Goal: Task Accomplishment & Management: Manage account settings

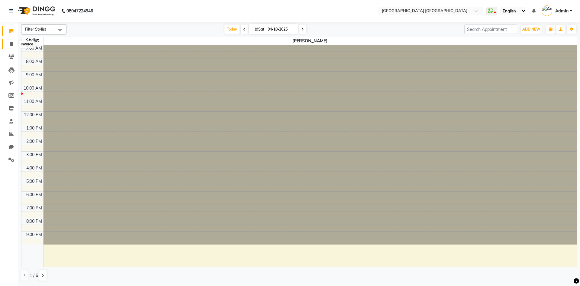
click at [11, 45] on icon at bounding box center [11, 44] width 3 height 5
select select "5559"
select select "service"
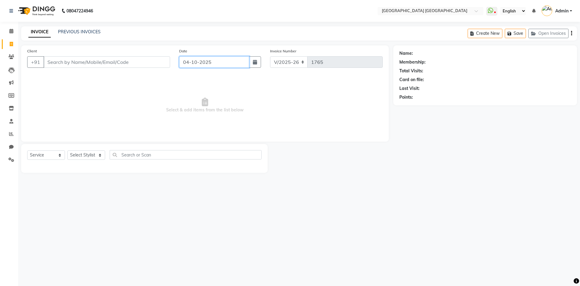
click at [207, 62] on input "04-10-2025" at bounding box center [214, 61] width 70 height 11
select select "10"
select select "2025"
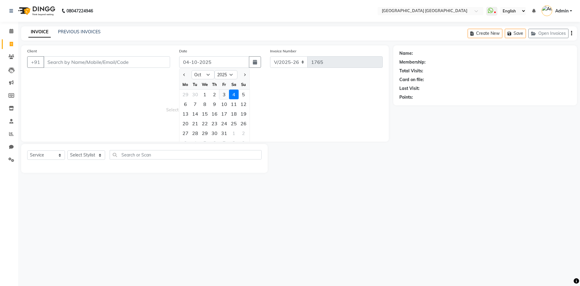
click at [223, 96] on div "3" at bounding box center [224, 94] width 10 height 10
type input "03-10-2025"
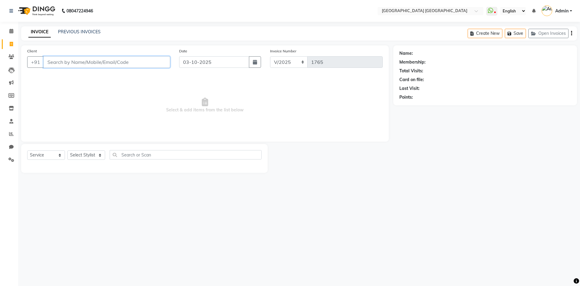
click at [96, 59] on input "Client" at bounding box center [107, 61] width 127 height 11
click at [90, 60] on input "8861298" at bounding box center [92, 61] width 96 height 11
type input "8861298248"
click at [161, 65] on button "Add Client" at bounding box center [154, 61] width 31 height 11
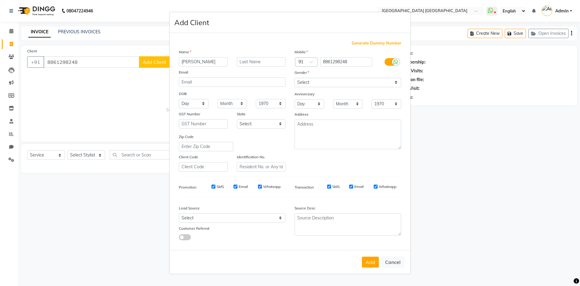
type input "[PERSON_NAME]"
click at [318, 81] on select "Select [DEMOGRAPHIC_DATA] [DEMOGRAPHIC_DATA] Other Prefer Not To Say" at bounding box center [348, 82] width 107 height 9
select select "[DEMOGRAPHIC_DATA]"
click at [295, 78] on select "Select [DEMOGRAPHIC_DATA] [DEMOGRAPHIC_DATA] Other Prefer Not To Say" at bounding box center [348, 82] width 107 height 9
click at [374, 261] on button "Add" at bounding box center [370, 261] width 17 height 11
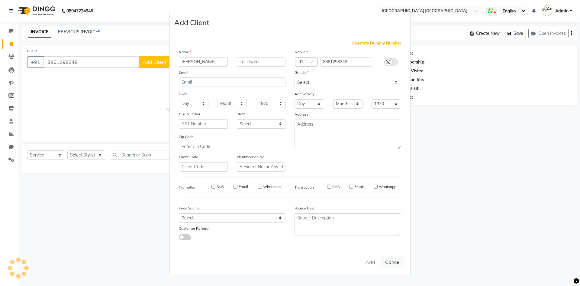
select select
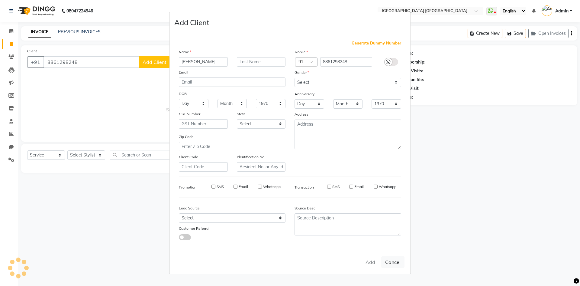
select select
checkbox input "false"
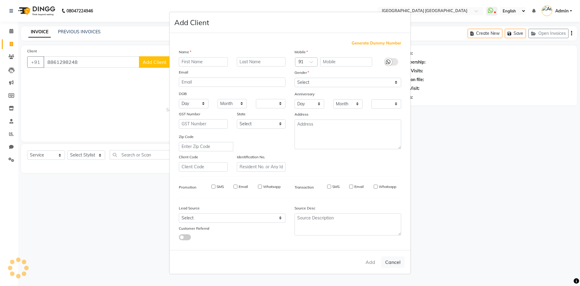
checkbox input "false"
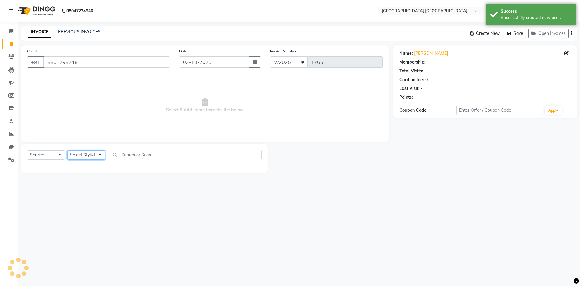
click at [74, 152] on select "Select Stylist [PERSON_NAME] [PERSON_NAME] [PERSON_NAME]" at bounding box center [86, 154] width 38 height 9
select select "43626"
click at [67, 150] on select "Select Stylist [PERSON_NAME] [PERSON_NAME] [PERSON_NAME]" at bounding box center [86, 154] width 38 height 9
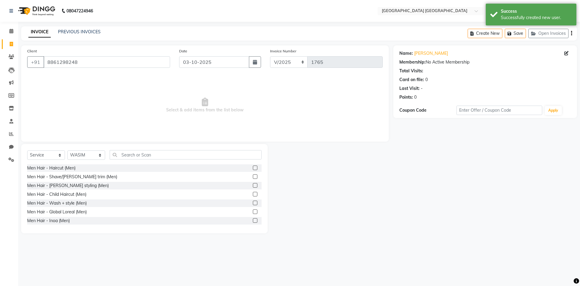
click at [253, 169] on label at bounding box center [255, 167] width 5 height 5
click at [253, 169] on input "checkbox" at bounding box center [255, 168] width 4 height 4
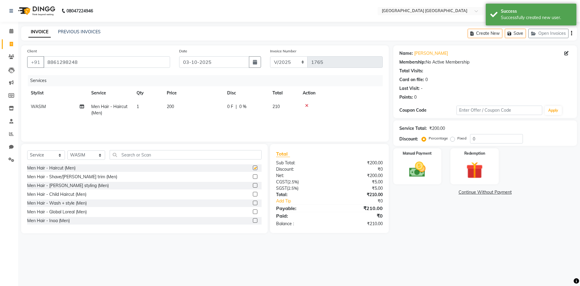
checkbox input "false"
click at [253, 173] on div at bounding box center [257, 177] width 9 height 8
click at [253, 176] on label at bounding box center [255, 176] width 5 height 5
click at [253, 176] on input "checkbox" at bounding box center [255, 177] width 4 height 4
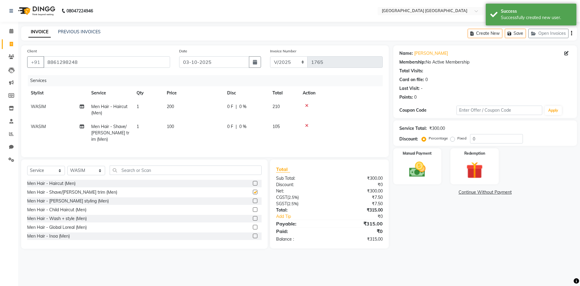
checkbox input "false"
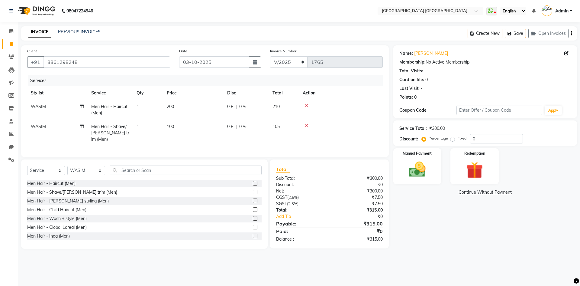
click at [571, 33] on icon "button" at bounding box center [571, 33] width 1 height 0
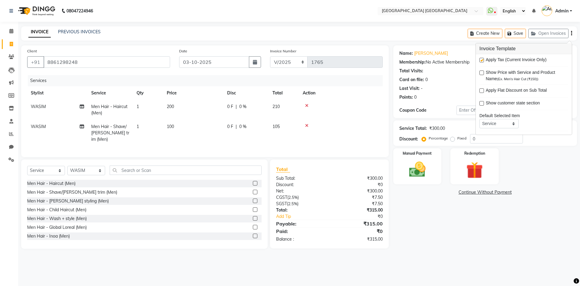
click at [482, 60] on label at bounding box center [482, 60] width 5 height 5
click at [482, 60] on input "checkbox" at bounding box center [482, 60] width 4 height 4
checkbox input "false"
click at [417, 163] on img at bounding box center [417, 169] width 28 height 20
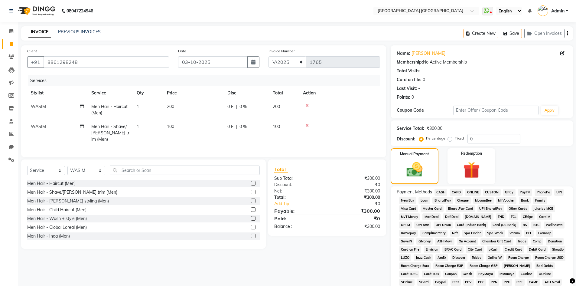
click at [544, 192] on span "PhonePe" at bounding box center [542, 192] width 17 height 7
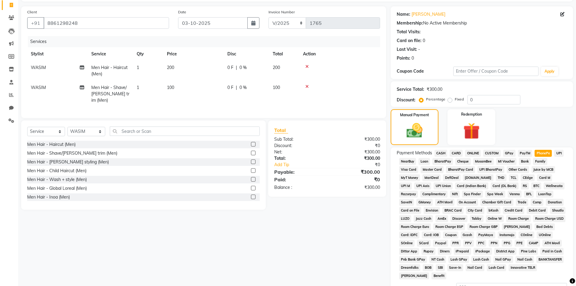
scroll to position [112, 0]
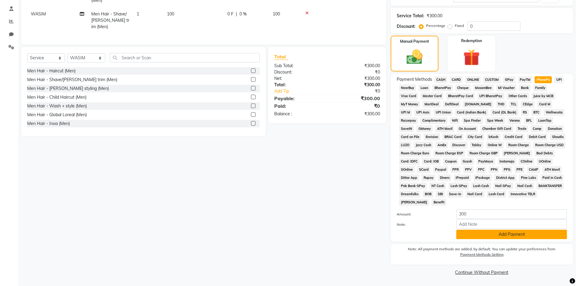
click at [485, 238] on button "Add Payment" at bounding box center [511, 233] width 111 height 9
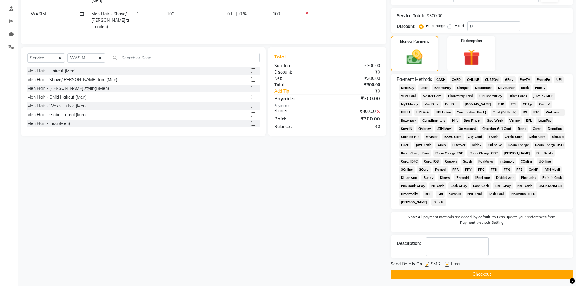
click at [427, 264] on label at bounding box center [426, 264] width 5 height 5
click at [427, 264] on input "checkbox" at bounding box center [426, 264] width 4 height 4
checkbox input "false"
click at [447, 263] on label at bounding box center [446, 264] width 5 height 5
click at [447, 263] on input "checkbox" at bounding box center [446, 264] width 4 height 4
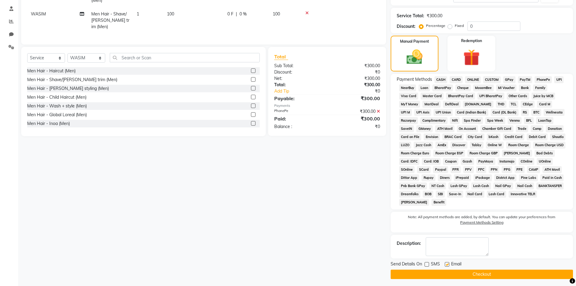
checkbox input "false"
click at [413, 275] on button "Checkout" at bounding box center [481, 273] width 182 height 9
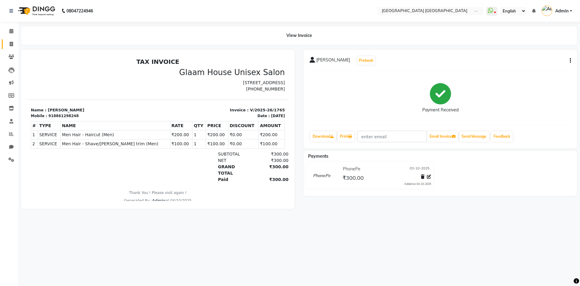
click at [12, 42] on icon at bounding box center [11, 44] width 3 height 5
select select "service"
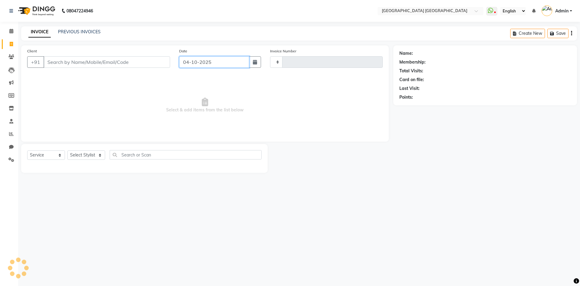
click at [194, 58] on input "04-10-2025" at bounding box center [214, 61] width 70 height 11
select select "10"
select select "2025"
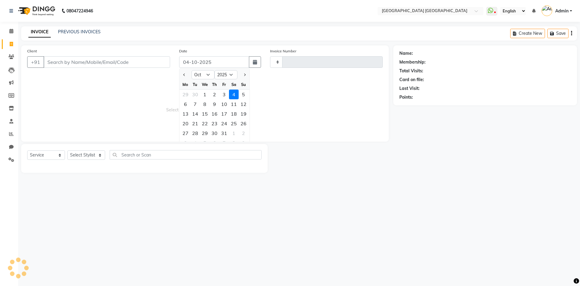
click at [222, 95] on div "3" at bounding box center [224, 94] width 10 height 10
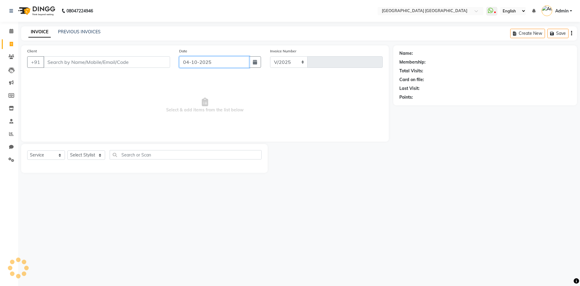
type input "03-10-2025"
select select "5559"
type input "1766"
click at [147, 58] on input "Client" at bounding box center [107, 61] width 127 height 11
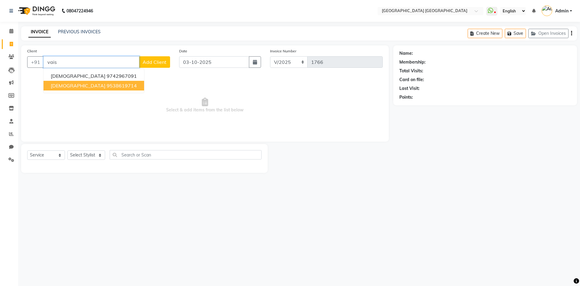
click at [107, 83] on ngb-highlight "9538619714" at bounding box center [122, 85] width 30 height 6
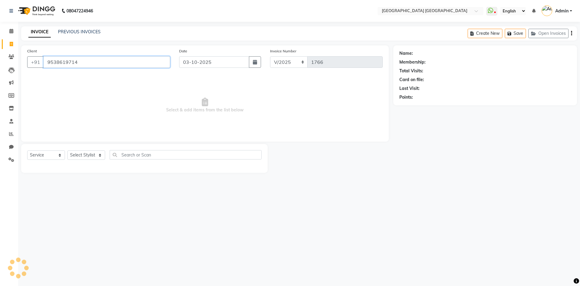
type input "9538619714"
click at [86, 158] on select "Select Stylist [PERSON_NAME] [PERSON_NAME] [PERSON_NAME]" at bounding box center [86, 154] width 38 height 9
select select "43626"
click at [67, 150] on select "Select Stylist [PERSON_NAME] [PERSON_NAME] [PERSON_NAME]" at bounding box center [86, 154] width 38 height 9
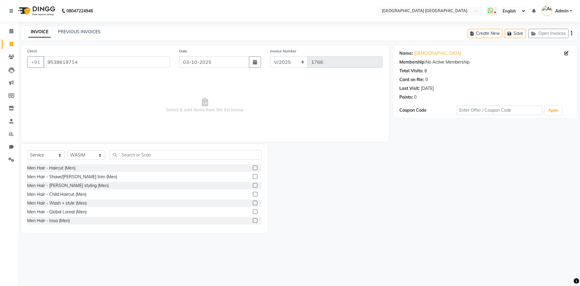
click at [253, 168] on label at bounding box center [255, 167] width 5 height 5
click at [253, 168] on input "checkbox" at bounding box center [255, 168] width 4 height 4
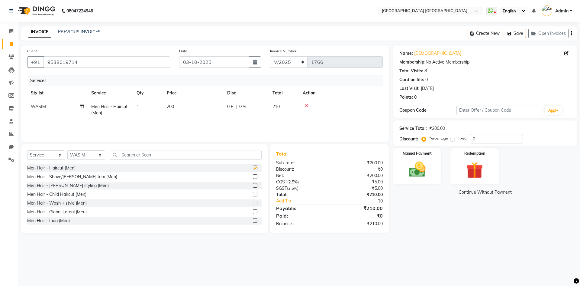
checkbox input "false"
click at [253, 176] on label at bounding box center [255, 176] width 5 height 5
click at [253, 176] on input "checkbox" at bounding box center [255, 177] width 4 height 4
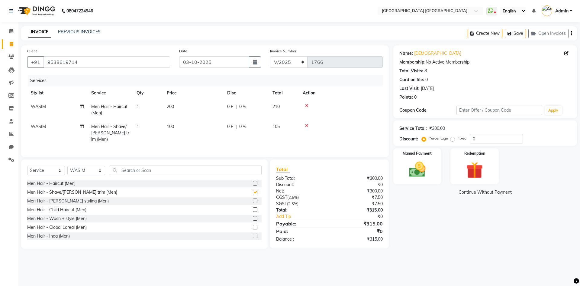
checkbox input "false"
click at [99, 170] on select "Select Stylist [PERSON_NAME] [PERSON_NAME] [PERSON_NAME]" at bounding box center [86, 170] width 38 height 9
select select "47228"
click at [67, 166] on select "Select Stylist [PERSON_NAME] [PERSON_NAME] [PERSON_NAME]" at bounding box center [86, 170] width 38 height 9
click at [124, 167] on input "text" at bounding box center [186, 169] width 152 height 9
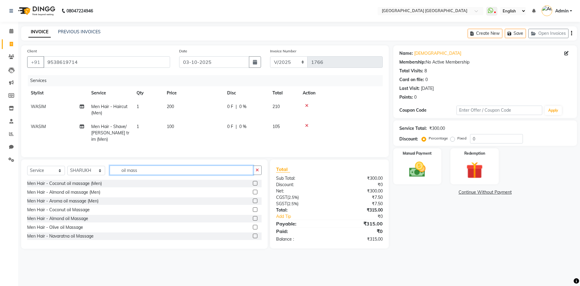
type input "oil mass"
click at [253, 182] on label at bounding box center [255, 183] width 5 height 5
click at [253, 182] on input "checkbox" at bounding box center [255, 183] width 4 height 4
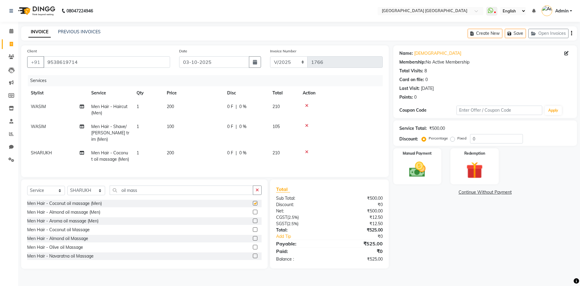
checkbox input "false"
click at [169, 150] on span "200" at bounding box center [170, 152] width 7 height 5
select select "47228"
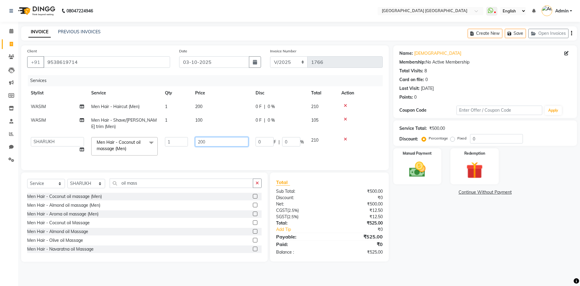
drag, startPoint x: 221, startPoint y: 145, endPoint x: 178, endPoint y: 154, distance: 43.8
click at [178, 154] on tr "[PERSON_NAME] [PERSON_NAME] [PERSON_NAME] Men Hair - Coconut oil massage (Men) …" at bounding box center [205, 146] width 356 height 26
type input "300"
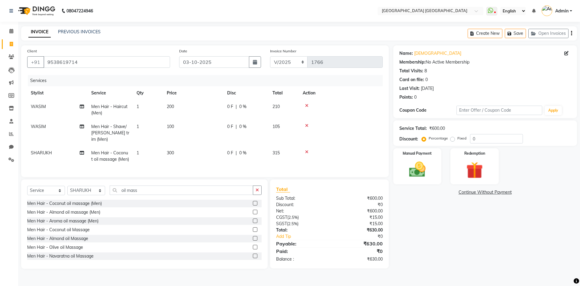
click at [50, 150] on span "SHARUKH" at bounding box center [41, 152] width 21 height 5
select select "47228"
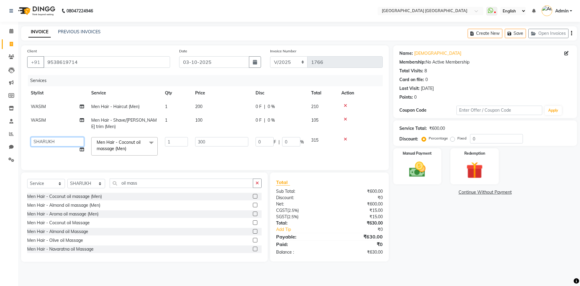
click at [48, 140] on select "[PERSON_NAME] [PERSON_NAME] [PERSON_NAME]" at bounding box center [57, 141] width 53 height 9
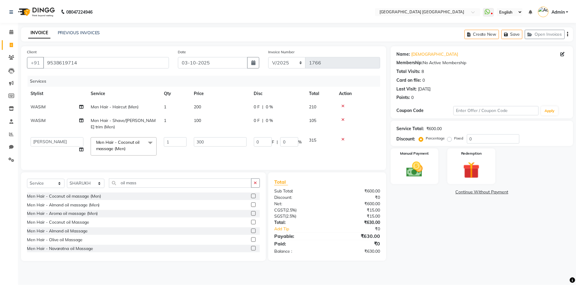
scroll to position [27, 0]
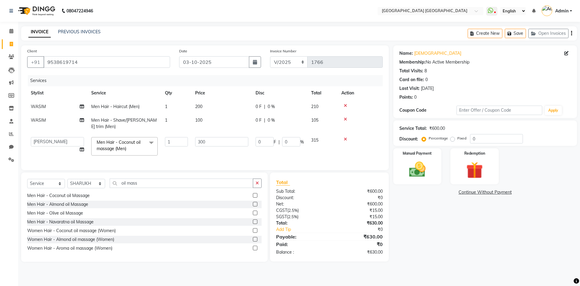
click at [253, 232] on label at bounding box center [255, 230] width 5 height 5
click at [253, 232] on input "checkbox" at bounding box center [255, 230] width 4 height 4
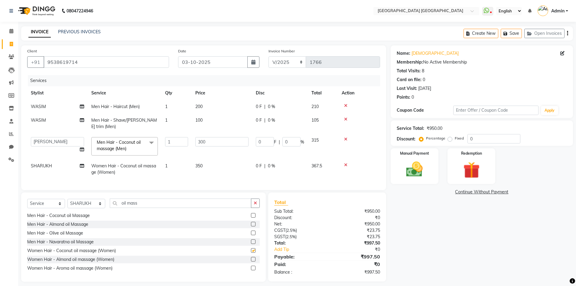
checkbox input "false"
click at [566, 33] on div "Create New Save Open Invoices" at bounding box center [517, 33] width 109 height 14
click at [567, 34] on icon "button" at bounding box center [567, 33] width 1 height 0
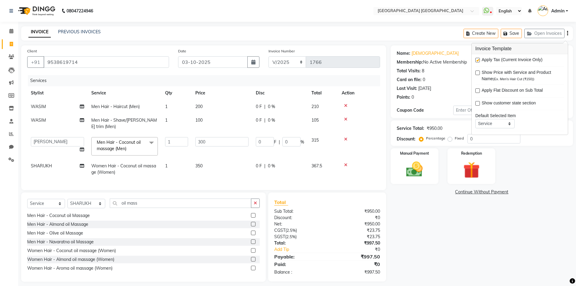
click at [477, 61] on label at bounding box center [477, 60] width 5 height 5
click at [477, 61] on input "checkbox" at bounding box center [477, 60] width 4 height 4
checkbox input "false"
click at [412, 167] on img at bounding box center [414, 169] width 28 height 20
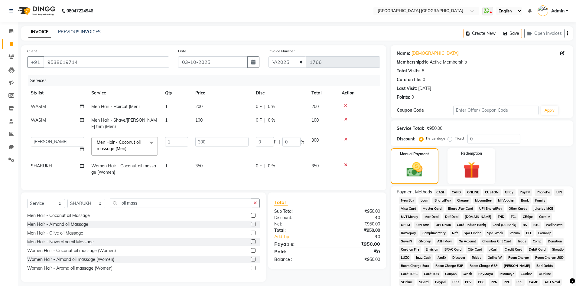
click at [537, 190] on span "PhonePe" at bounding box center [542, 192] width 17 height 7
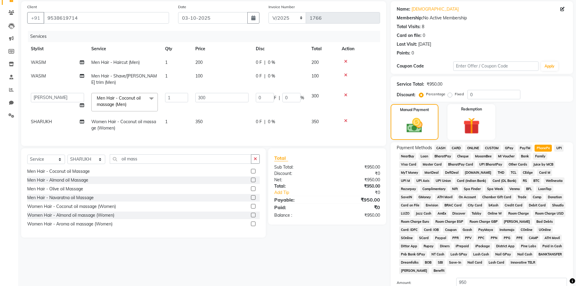
scroll to position [112, 0]
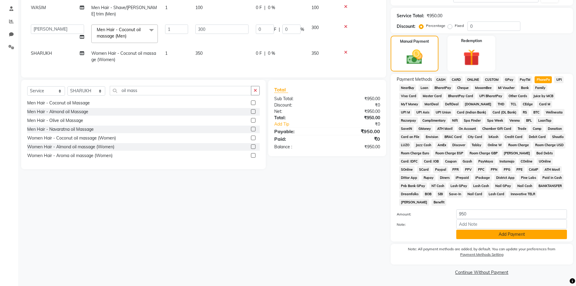
click at [466, 233] on button "Add Payment" at bounding box center [511, 233] width 111 height 9
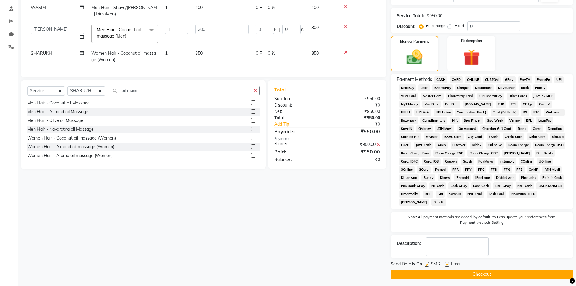
click at [425, 264] on label at bounding box center [426, 264] width 5 height 5
click at [425, 264] on input "checkbox" at bounding box center [426, 264] width 4 height 4
checkbox input "false"
click at [445, 264] on label at bounding box center [446, 264] width 5 height 5
click at [445, 264] on input "checkbox" at bounding box center [446, 264] width 4 height 4
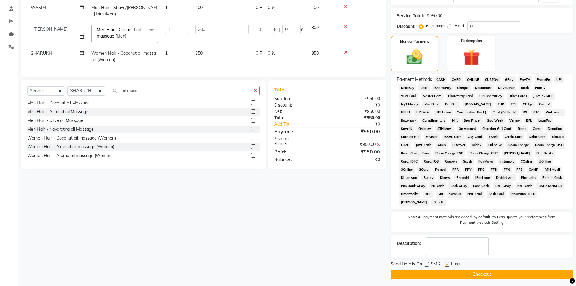
checkbox input "false"
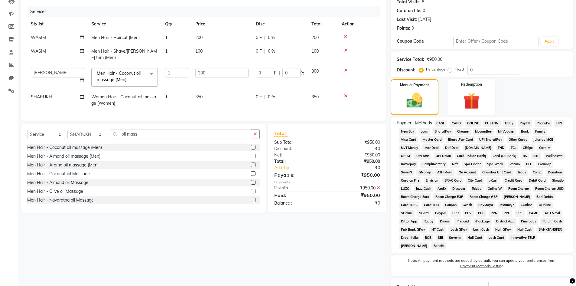
scroll to position [115, 0]
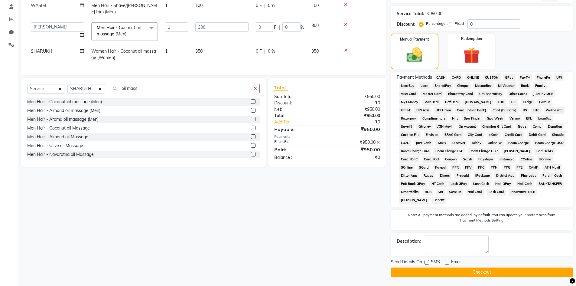
click at [429, 273] on button "Checkout" at bounding box center [481, 271] width 182 height 9
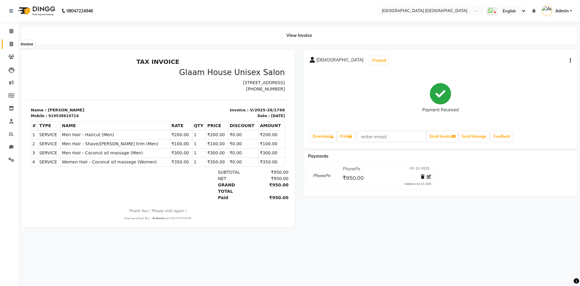
click at [11, 45] on icon at bounding box center [11, 44] width 3 height 5
select select "service"
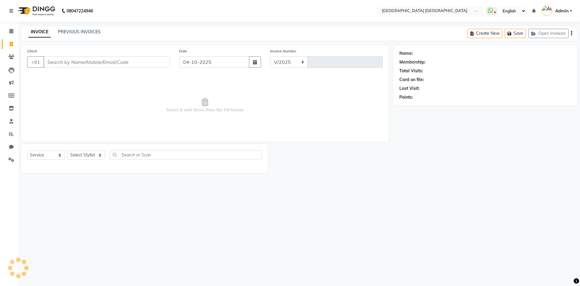
select select "5559"
type input "1767"
click at [196, 63] on input "04-10-2025" at bounding box center [214, 61] width 70 height 11
select select "10"
select select "2025"
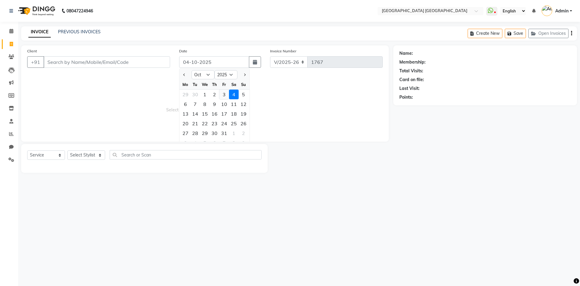
click at [226, 95] on div "3" at bounding box center [224, 94] width 10 height 10
type input "03-10-2025"
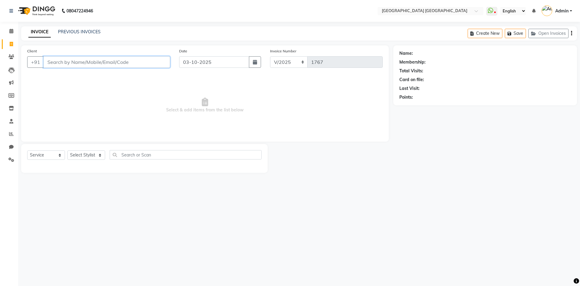
click at [123, 65] on input "Client" at bounding box center [107, 61] width 127 height 11
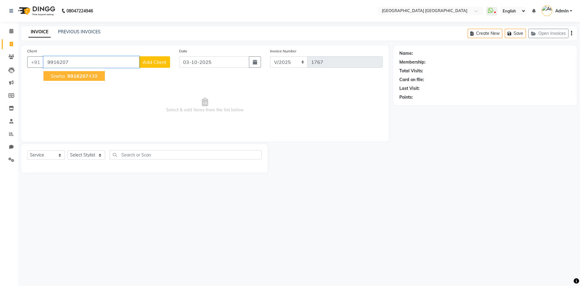
click at [89, 75] on ngb-highlight "9916207 439" at bounding box center [81, 76] width 31 height 6
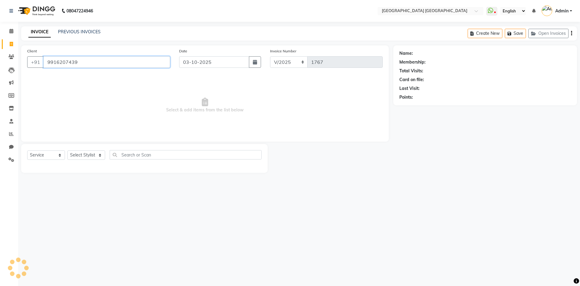
type input "9916207439"
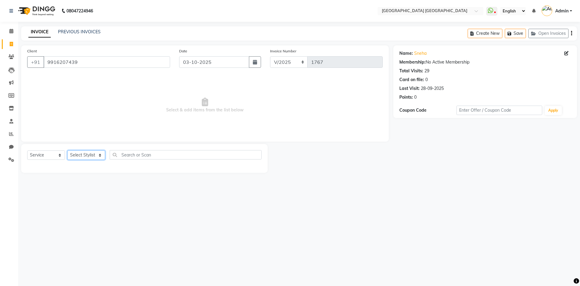
click at [72, 153] on select "Select Stylist [PERSON_NAME] [PERSON_NAME] [PERSON_NAME]" at bounding box center [86, 154] width 38 height 9
select select "47228"
click at [67, 150] on select "Select Stylist [PERSON_NAME] [PERSON_NAME] [PERSON_NAME]" at bounding box center [86, 154] width 38 height 9
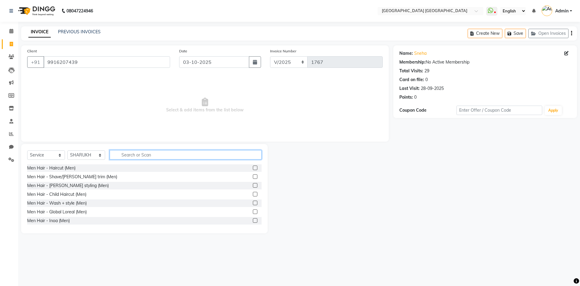
click at [133, 153] on input "text" at bounding box center [186, 154] width 152 height 9
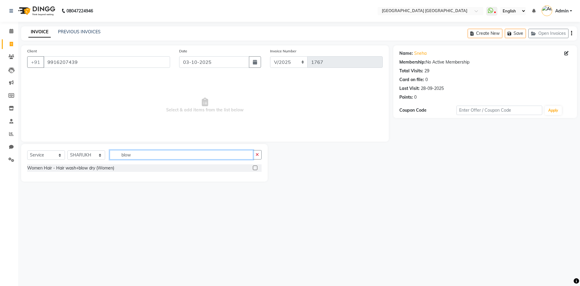
type input "blow"
click at [256, 166] on label at bounding box center [255, 167] width 5 height 5
click at [256, 166] on input "checkbox" at bounding box center [255, 168] width 4 height 4
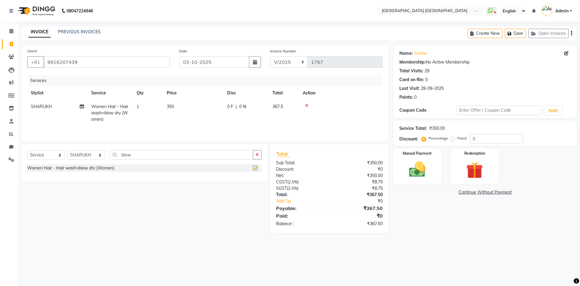
checkbox input "false"
click at [170, 107] on span "350" at bounding box center [170, 106] width 7 height 5
select select "47228"
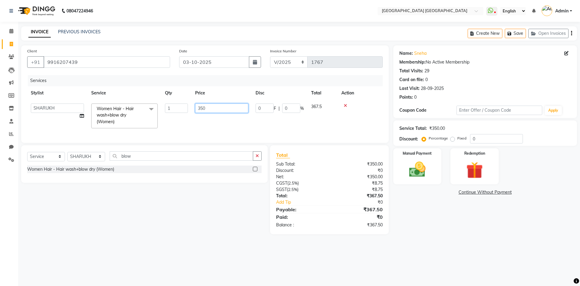
drag, startPoint x: 209, startPoint y: 107, endPoint x: 170, endPoint y: 113, distance: 39.5
click at [171, 114] on tr "[PERSON_NAME] [PERSON_NAME] [PERSON_NAME] Women Hair - Hair wash+blow dry (Wome…" at bounding box center [205, 116] width 356 height 32
type input "300"
click at [493, 204] on div "Name: Sneha Membership: No Active Membership Total Visits: 29 Card on file: 0 L…" at bounding box center [487, 139] width 188 height 189
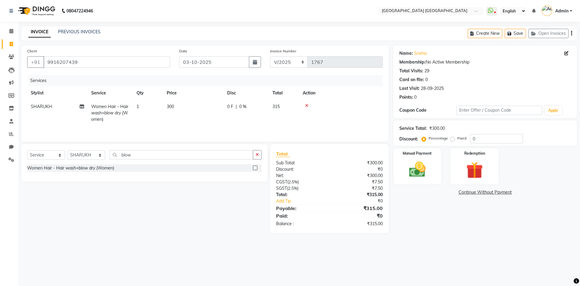
click at [570, 34] on div "Create New Save Open Invoices" at bounding box center [522, 33] width 109 height 14
click at [571, 34] on icon "button" at bounding box center [571, 33] width 1 height 0
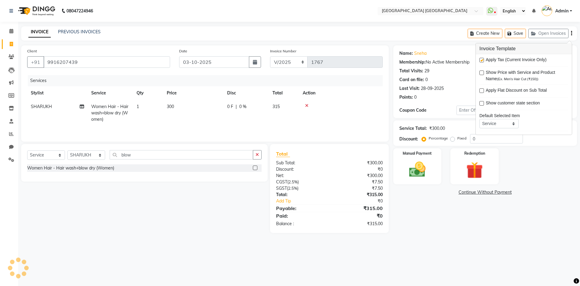
click at [483, 63] on div at bounding box center [482, 61] width 4 height 6
click at [481, 62] on label at bounding box center [482, 60] width 5 height 5
click at [481, 62] on input "checkbox" at bounding box center [482, 60] width 4 height 4
checkbox input "false"
click at [406, 172] on img at bounding box center [417, 169] width 28 height 20
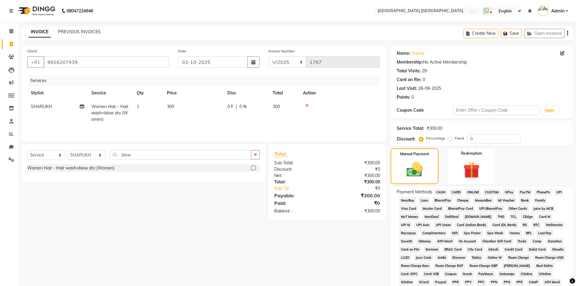
click at [543, 191] on span "PhonePe" at bounding box center [542, 192] width 17 height 7
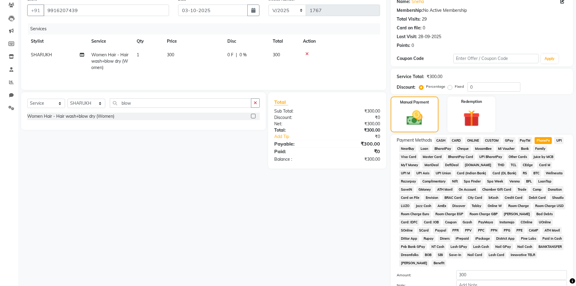
scroll to position [112, 0]
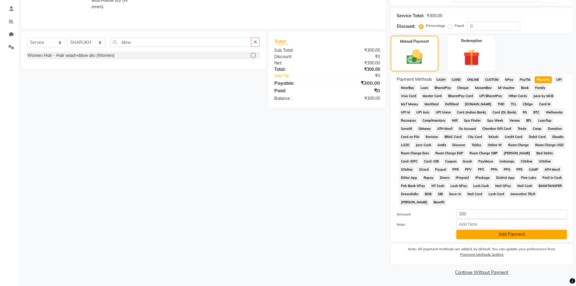
click at [487, 237] on button "Add Payment" at bounding box center [511, 233] width 111 height 9
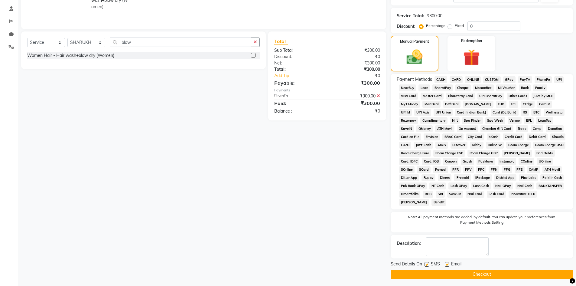
click at [423, 263] on div "Send Details On SMS Email" at bounding box center [481, 264] width 182 height 8
click at [428, 264] on label at bounding box center [426, 264] width 5 height 5
click at [428, 264] on input "checkbox" at bounding box center [426, 264] width 4 height 4
checkbox input "false"
click at [448, 266] on label at bounding box center [446, 264] width 5 height 5
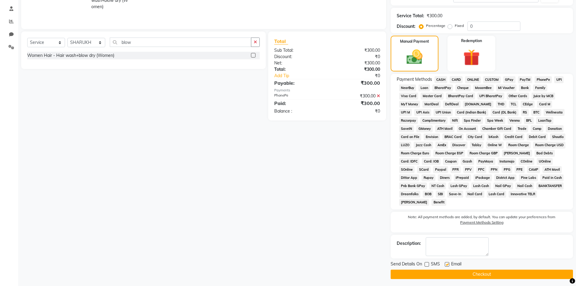
click at [448, 266] on input "checkbox" at bounding box center [446, 264] width 4 height 4
checkbox input "false"
click at [449, 270] on button "Checkout" at bounding box center [481, 273] width 182 height 9
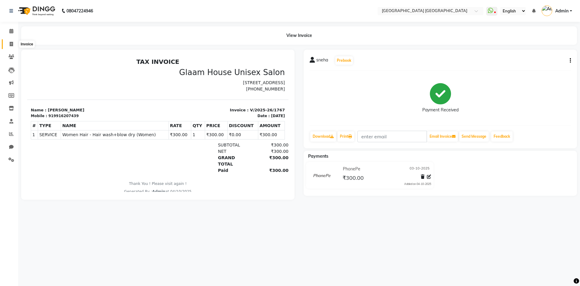
drag, startPoint x: 14, startPoint y: 44, endPoint x: 27, endPoint y: 46, distance: 12.9
click at [14, 44] on span at bounding box center [11, 44] width 11 height 7
select select "5559"
select select "service"
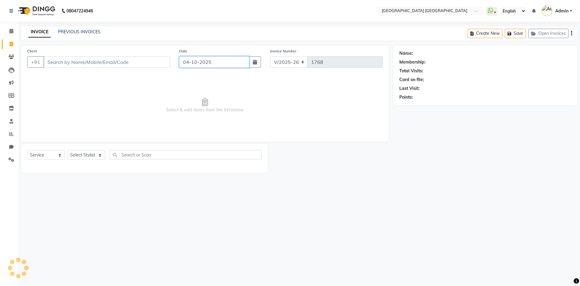
click at [229, 61] on input "04-10-2025" at bounding box center [214, 61] width 70 height 11
select select "10"
select select "2025"
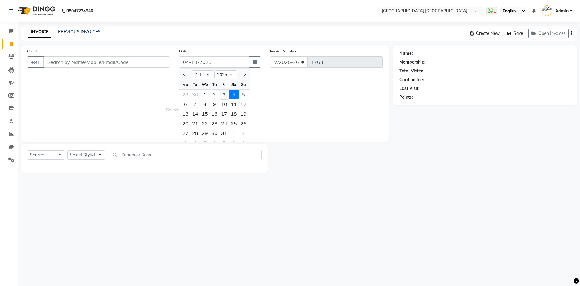
click at [223, 95] on div "3" at bounding box center [224, 94] width 10 height 10
type input "03-10-2025"
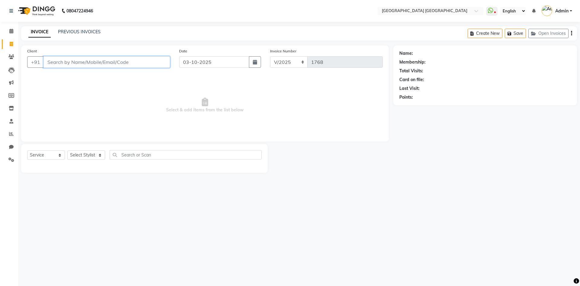
click at [61, 64] on input "Client" at bounding box center [107, 61] width 127 height 11
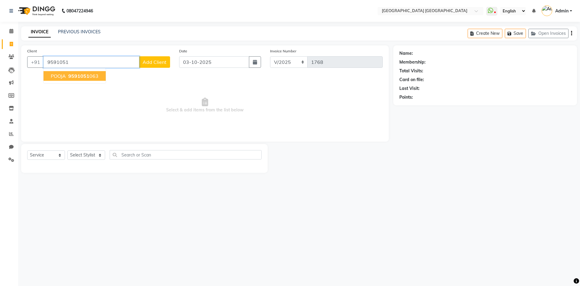
click at [90, 76] on ngb-highlight "9591051 063" at bounding box center [82, 76] width 31 height 6
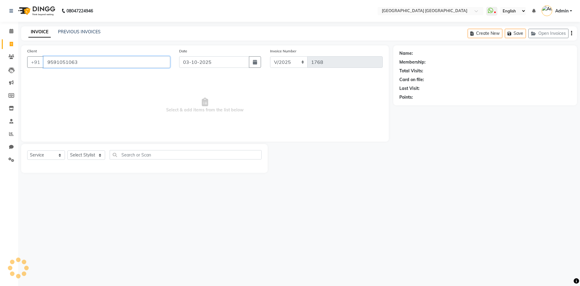
type input "9591051063"
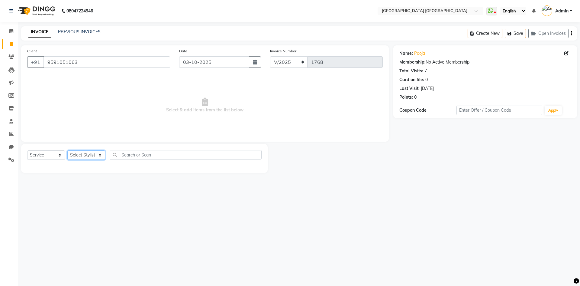
click at [89, 155] on select "Select Stylist [PERSON_NAME] [PERSON_NAME] [PERSON_NAME]" at bounding box center [86, 154] width 38 height 9
select select "74505"
click at [67, 150] on select "Select Stylist [PERSON_NAME] [PERSON_NAME] [PERSON_NAME]" at bounding box center [86, 154] width 38 height 9
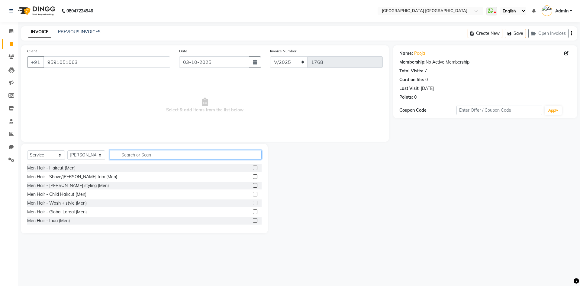
click at [137, 154] on input "text" at bounding box center [186, 154] width 152 height 9
type input "lot"
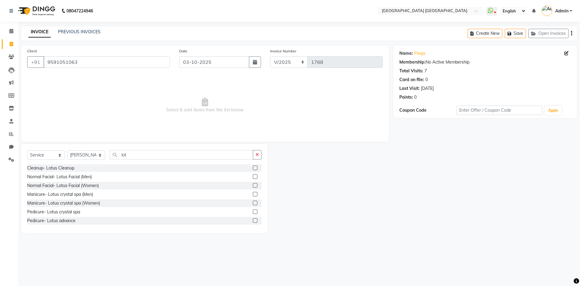
click at [248, 168] on div "Cleanup- Lotus Cleanup" at bounding box center [144, 168] width 234 height 8
click at [253, 166] on label at bounding box center [255, 167] width 5 height 5
click at [253, 166] on input "checkbox" at bounding box center [255, 168] width 4 height 4
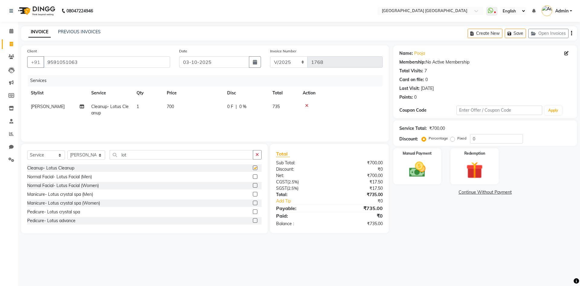
checkbox input "false"
click at [173, 102] on td "700" at bounding box center [193, 110] width 60 height 20
select select "74505"
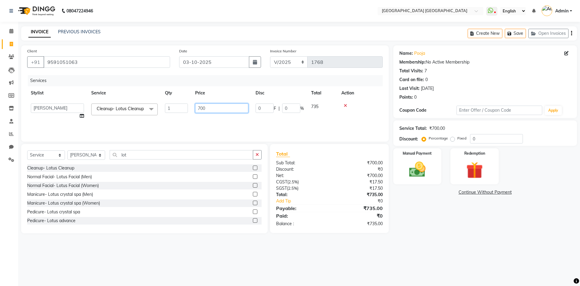
drag, startPoint x: 212, startPoint y: 108, endPoint x: 186, endPoint y: 118, distance: 28.0
click at [186, 118] on tr "[PERSON_NAME] [PERSON_NAME] [PERSON_NAME] Cleanup- Lotus Cleanup x Men Hair - H…" at bounding box center [205, 111] width 356 height 23
type input "900"
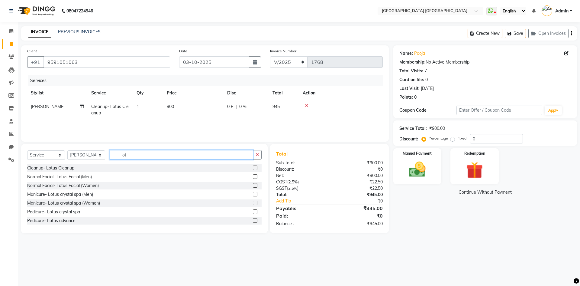
drag, startPoint x: 131, startPoint y: 155, endPoint x: 118, endPoint y: 160, distance: 13.1
click at [118, 160] on div "Select Service Product Membership Package Voucher Prepaid Gift Card Select Styl…" at bounding box center [144, 157] width 234 height 14
type input "rica"
click at [253, 178] on label at bounding box center [255, 176] width 5 height 5
click at [253, 178] on input "checkbox" at bounding box center [255, 177] width 4 height 4
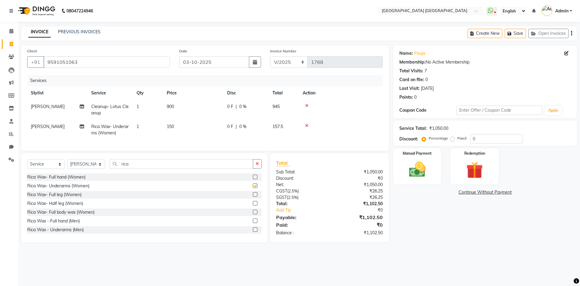
checkbox input "false"
click at [572, 34] on icon "button" at bounding box center [571, 33] width 1 height 0
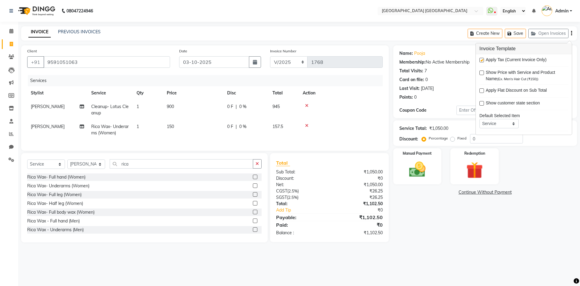
click at [482, 60] on label at bounding box center [482, 60] width 5 height 5
click at [482, 60] on input "checkbox" at bounding box center [482, 60] width 4 height 4
checkbox input "false"
click at [422, 174] on img at bounding box center [417, 169] width 28 height 20
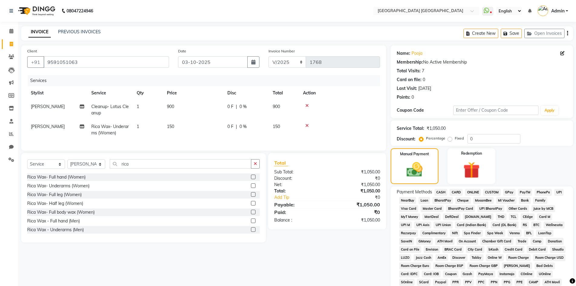
click at [536, 190] on span "PhonePe" at bounding box center [542, 192] width 17 height 7
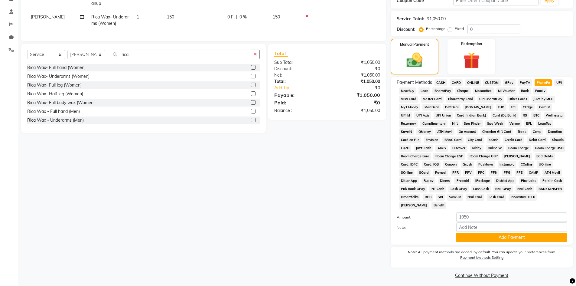
scroll to position [112, 0]
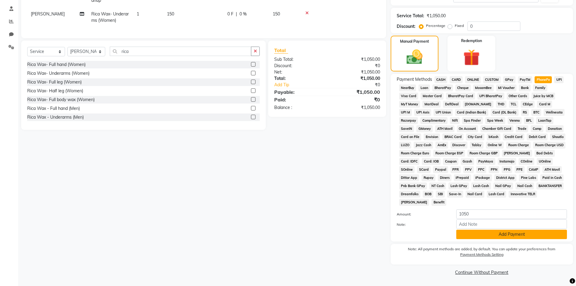
click at [467, 234] on button "Add Payment" at bounding box center [511, 233] width 111 height 9
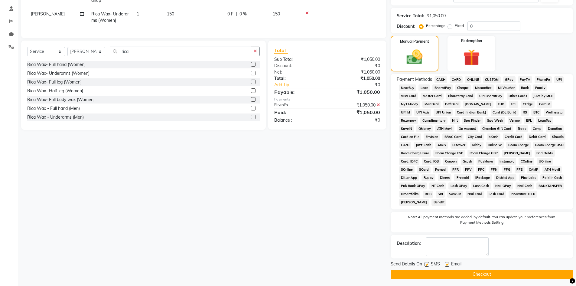
click at [426, 265] on label at bounding box center [426, 264] width 5 height 5
click at [426, 265] on input "checkbox" at bounding box center [426, 264] width 4 height 4
checkbox input "false"
click at [447, 265] on label at bounding box center [446, 264] width 5 height 5
click at [447, 265] on input "checkbox" at bounding box center [446, 264] width 4 height 4
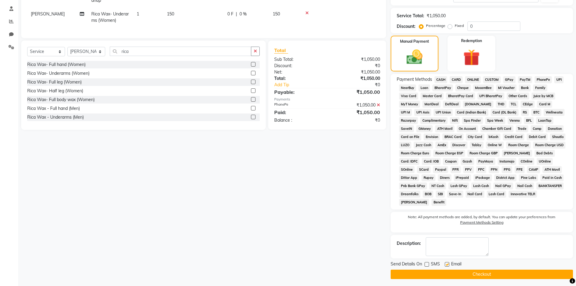
checkbox input "false"
click at [445, 275] on button "Checkout" at bounding box center [481, 273] width 182 height 9
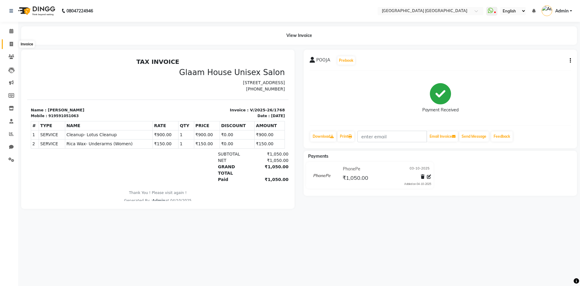
click at [11, 45] on icon at bounding box center [11, 44] width 3 height 5
select select "service"
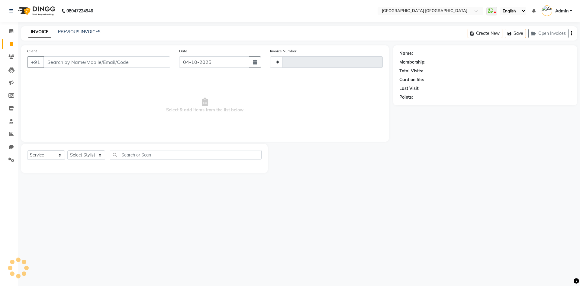
type input "1769"
select select "5559"
click at [195, 64] on input "04-10-2025" at bounding box center [214, 61] width 70 height 11
select select "10"
select select "2025"
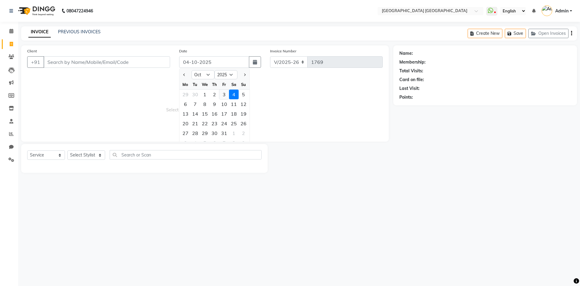
click at [226, 94] on div "3" at bounding box center [224, 94] width 10 height 10
type input "03-10-2025"
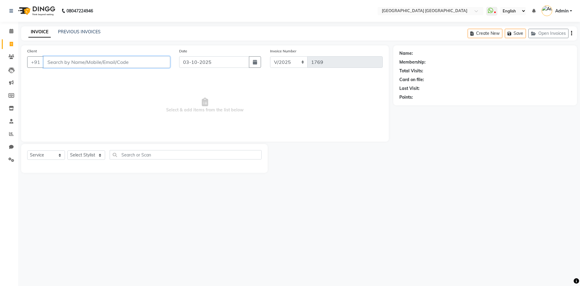
click at [74, 64] on input "Client" at bounding box center [107, 61] width 127 height 11
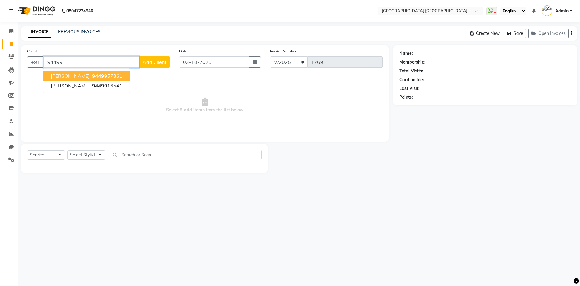
click at [92, 76] on span "94499" at bounding box center [99, 76] width 15 height 6
type input "9449957861"
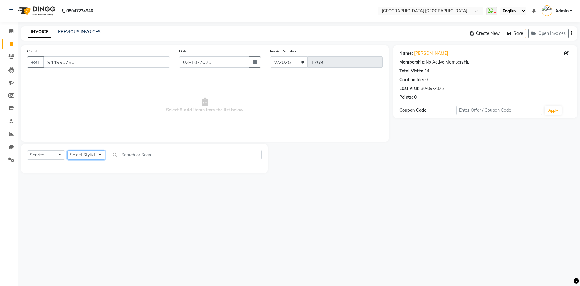
click at [79, 156] on select "Select Stylist [PERSON_NAME] [PERSON_NAME] [PERSON_NAME]" at bounding box center [86, 154] width 38 height 9
select select "78644"
click at [67, 150] on select "Select Stylist [PERSON_NAME] [PERSON_NAME] [PERSON_NAME]" at bounding box center [86, 154] width 38 height 9
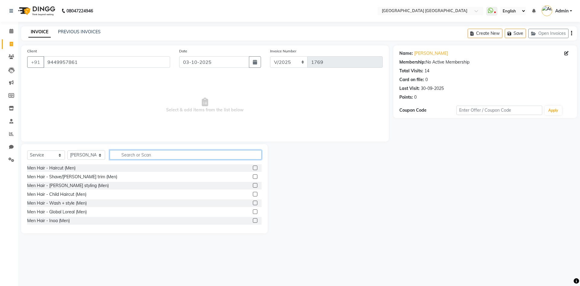
click at [119, 153] on input "text" at bounding box center [186, 154] width 152 height 9
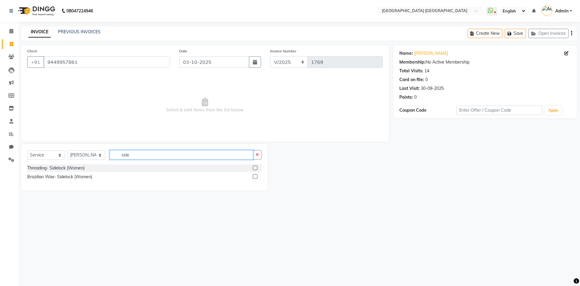
type input "side"
click at [255, 174] on div at bounding box center [257, 177] width 9 height 8
click at [255, 175] on label at bounding box center [255, 176] width 5 height 5
click at [255, 175] on input "checkbox" at bounding box center [255, 177] width 4 height 4
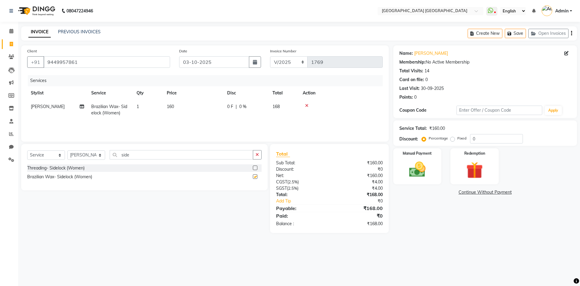
checkbox input "false"
click at [171, 109] on span "160" at bounding box center [170, 106] width 7 height 5
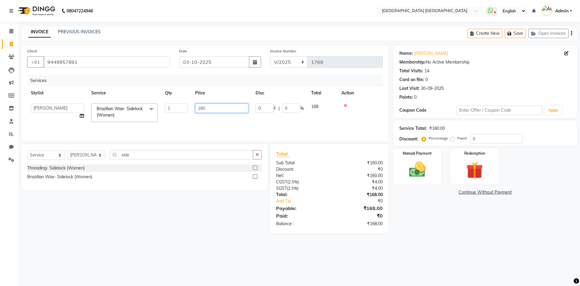
drag, startPoint x: 233, startPoint y: 109, endPoint x: 95, endPoint y: 125, distance: 139.3
click at [117, 121] on tr "[PERSON_NAME] [PERSON_NAME] [PERSON_NAME] Brazilian Wax- Sidelock (Women) x Men…" at bounding box center [205, 113] width 356 height 26
type input "180"
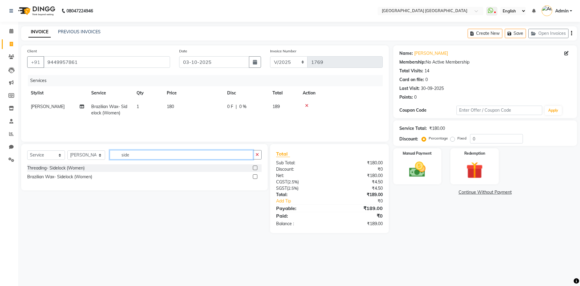
drag, startPoint x: 134, startPoint y: 156, endPoint x: 110, endPoint y: 165, distance: 25.3
click at [110, 165] on div "Select Service Product Membership Package Voucher Prepaid Gift Card Select Styl…" at bounding box center [144, 167] width 247 height 46
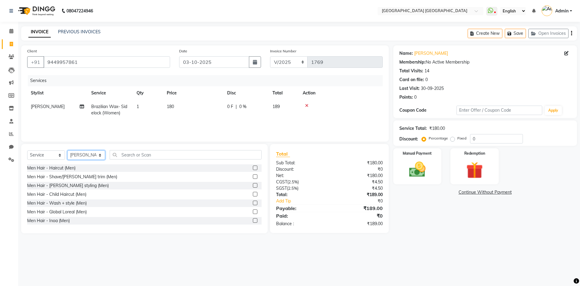
click at [76, 153] on select "Select Stylist [PERSON_NAME] [PERSON_NAME] [PERSON_NAME]" at bounding box center [86, 154] width 38 height 9
select select "47228"
click at [67, 150] on select "Select Stylist [PERSON_NAME] [PERSON_NAME] [PERSON_NAME]" at bounding box center [86, 154] width 38 height 9
click at [131, 154] on input "text" at bounding box center [186, 154] width 152 height 9
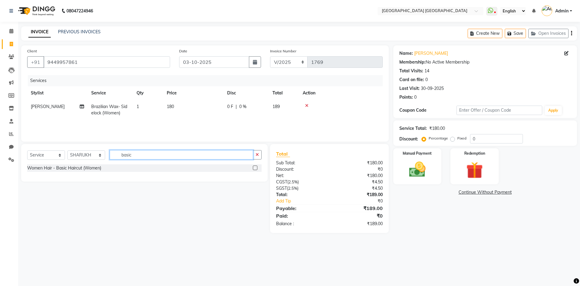
type input "basic"
click at [256, 166] on label at bounding box center [255, 167] width 5 height 5
click at [256, 166] on input "checkbox" at bounding box center [255, 168] width 4 height 4
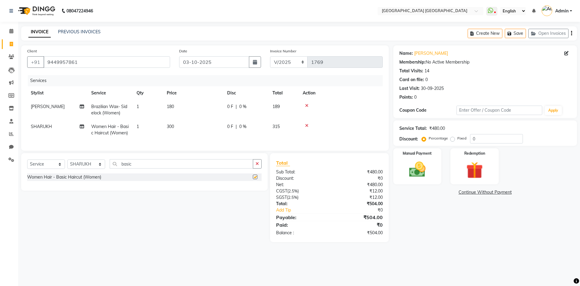
checkbox input "false"
click at [171, 124] on span "300" at bounding box center [170, 126] width 7 height 5
select select "47228"
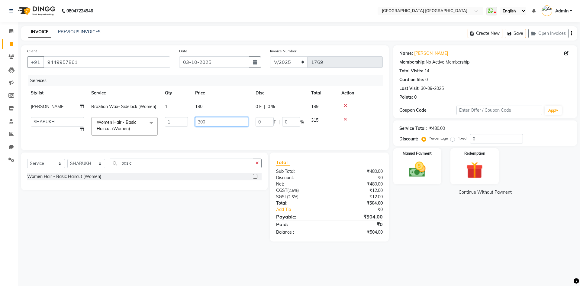
drag, startPoint x: 173, startPoint y: 128, endPoint x: 157, endPoint y: 128, distance: 16.0
click at [157, 128] on tr "[PERSON_NAME] [PERSON_NAME] [PERSON_NAME] Women Hair - Basic Haircut (Women) x …" at bounding box center [205, 126] width 356 height 26
type input "450"
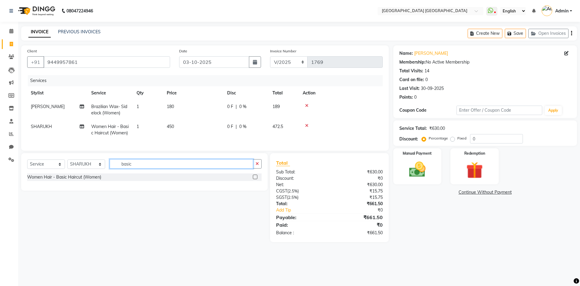
drag, startPoint x: 131, startPoint y: 174, endPoint x: 42, endPoint y: 229, distance: 104.2
click at [42, 229] on div "Select Service Product Membership Package Voucher Prepaid Gift Card Select Styl…" at bounding box center [142, 197] width 251 height 89
type input "blow"
click at [255, 181] on div at bounding box center [255, 177] width 4 height 6
click at [255, 179] on label at bounding box center [255, 176] width 5 height 5
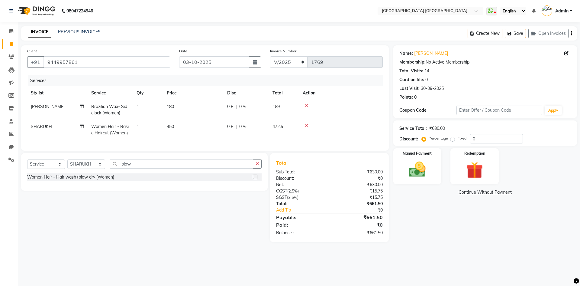
click at [255, 179] on input "checkbox" at bounding box center [255, 177] width 4 height 4
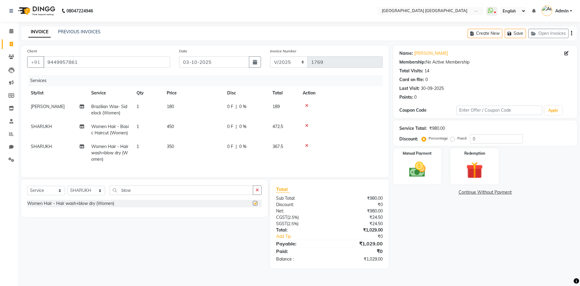
checkbox input "false"
click at [571, 34] on icon "button" at bounding box center [571, 33] width 1 height 0
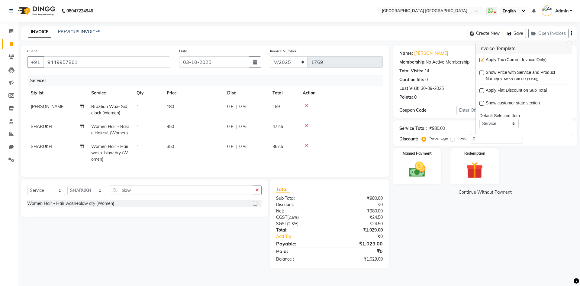
click at [482, 59] on label at bounding box center [482, 60] width 5 height 5
click at [482, 59] on input "checkbox" at bounding box center [482, 60] width 4 height 4
checkbox input "false"
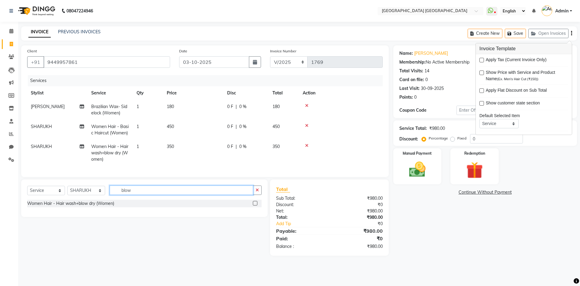
click at [142, 190] on input "blow" at bounding box center [182, 189] width 144 height 9
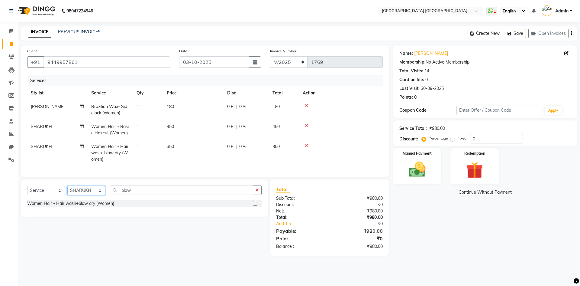
click at [92, 191] on select "Select Stylist [PERSON_NAME] [PERSON_NAME] [PERSON_NAME]" at bounding box center [86, 190] width 38 height 9
select select "78644"
click at [67, 190] on select "Select Stylist [PERSON_NAME] [PERSON_NAME] [PERSON_NAME]" at bounding box center [86, 190] width 38 height 9
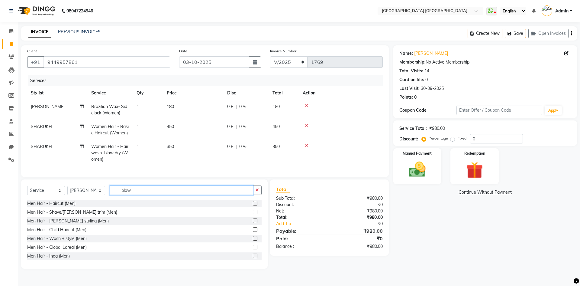
drag, startPoint x: 107, startPoint y: 197, endPoint x: 6, endPoint y: 186, distance: 100.9
click at [23, 189] on div "Select Service Product Membership Package Voucher Prepaid Gift Card Select Styl…" at bounding box center [144, 223] width 247 height 89
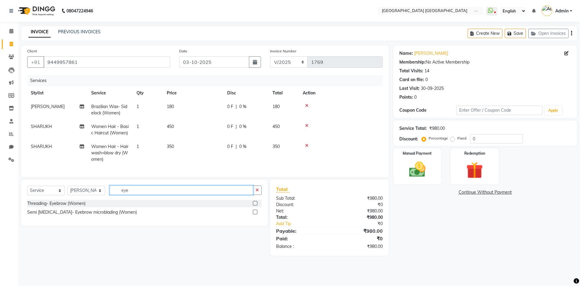
type input "eye"
click at [256, 205] on label at bounding box center [255, 203] width 5 height 5
click at [256, 205] on input "checkbox" at bounding box center [255, 203] width 4 height 4
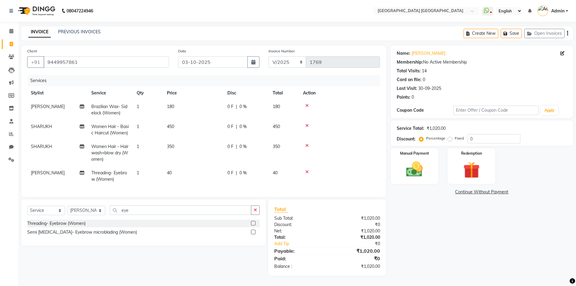
click at [253, 225] on label at bounding box center [253, 223] width 5 height 5
click at [253, 225] on input "checkbox" at bounding box center [253, 223] width 4 height 4
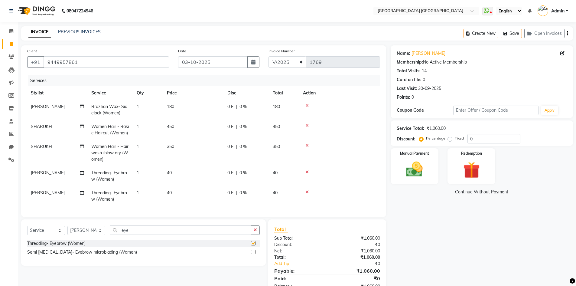
checkbox input "false"
click at [567, 34] on icon "button" at bounding box center [567, 33] width 1 height 0
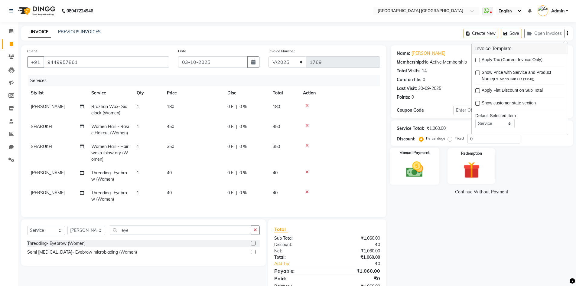
click at [416, 168] on img at bounding box center [414, 169] width 28 height 20
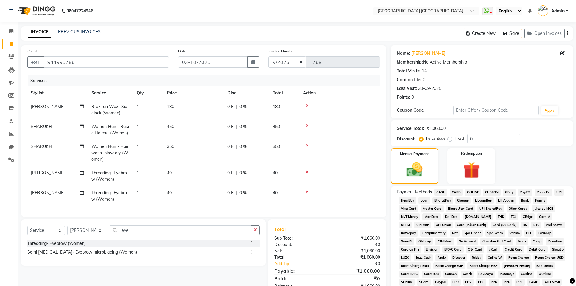
click at [544, 191] on span "PhonePe" at bounding box center [542, 192] width 17 height 7
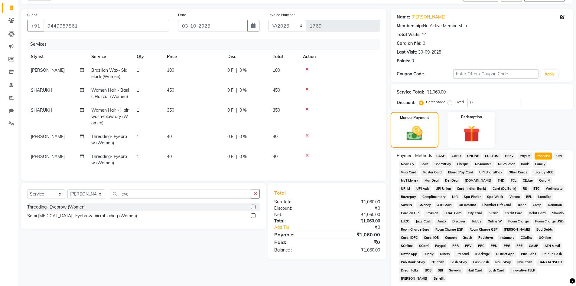
scroll to position [112, 0]
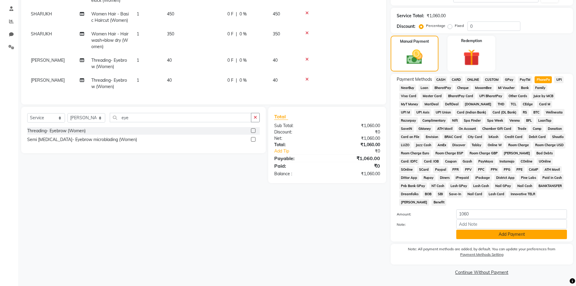
click at [481, 232] on button "Add Payment" at bounding box center [511, 233] width 111 height 9
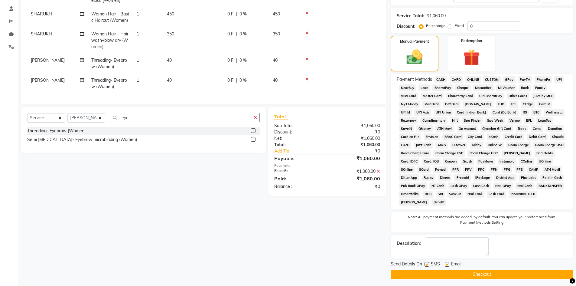
click at [427, 265] on label at bounding box center [426, 264] width 5 height 5
click at [427, 265] on input "checkbox" at bounding box center [426, 264] width 4 height 4
checkbox input "false"
click at [447, 263] on label at bounding box center [446, 264] width 5 height 5
click at [447, 263] on input "checkbox" at bounding box center [446, 264] width 4 height 4
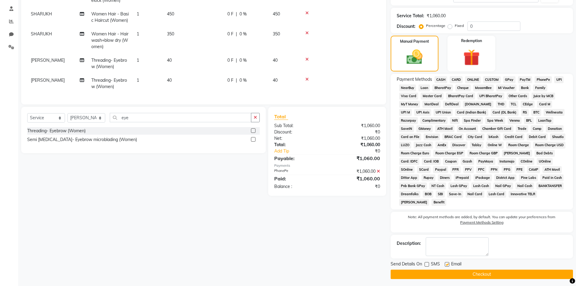
checkbox input "false"
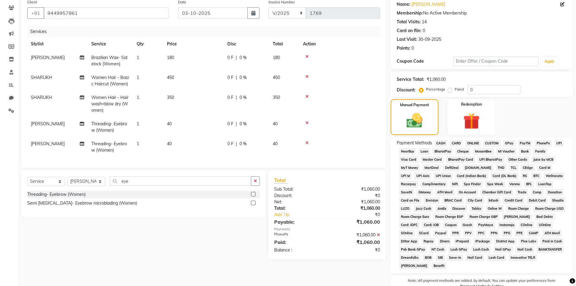
scroll to position [115, 0]
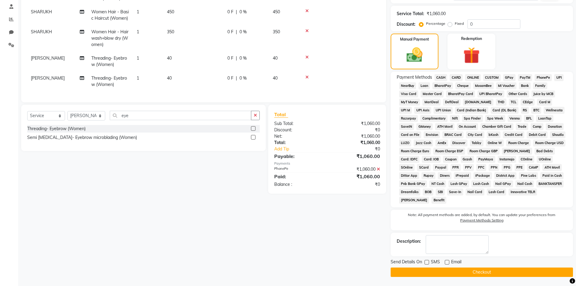
click at [405, 270] on button "Checkout" at bounding box center [481, 271] width 182 height 9
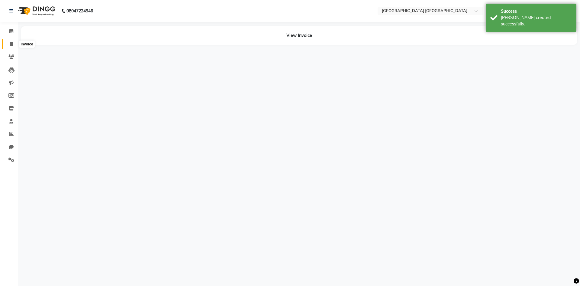
click at [14, 44] on span at bounding box center [11, 44] width 11 height 7
select select "service"
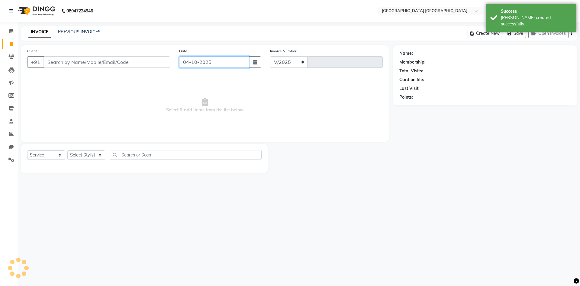
click at [201, 63] on input "04-10-2025" at bounding box center [214, 61] width 70 height 11
select select "5559"
type input "1770"
select select "10"
select select "2025"
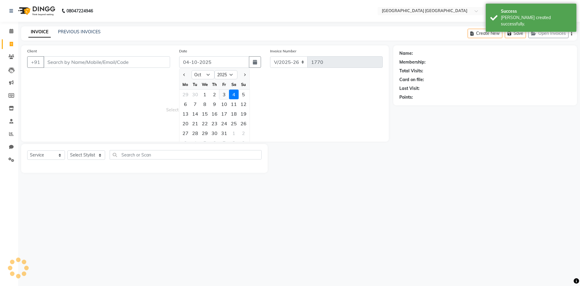
click at [222, 94] on div "3" at bounding box center [224, 94] width 10 height 10
type input "03-10-2025"
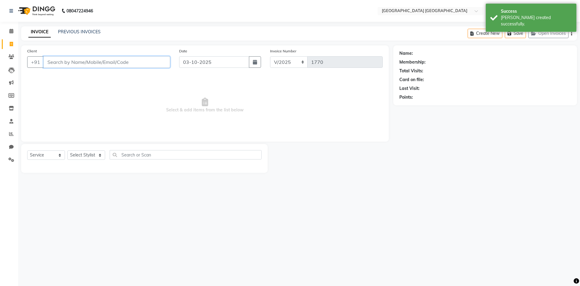
click at [149, 64] on input "Client" at bounding box center [107, 61] width 127 height 11
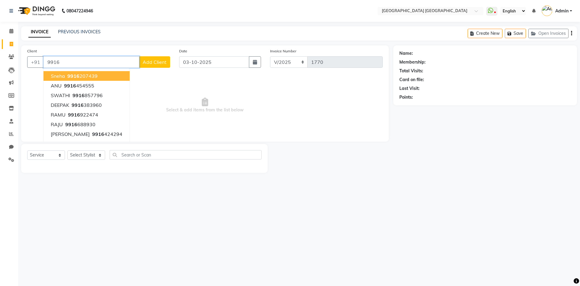
click at [78, 77] on span "9916" at bounding box center [73, 76] width 12 height 6
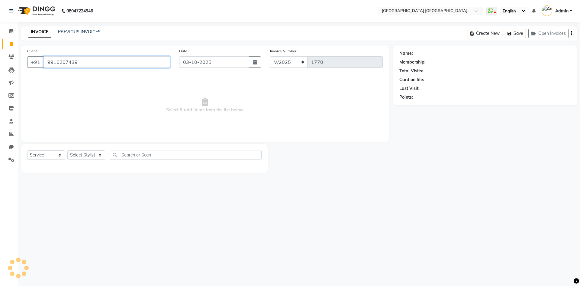
type input "9916207439"
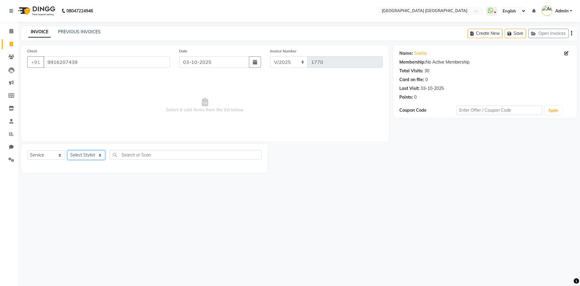
click at [72, 152] on select "Select Stylist [PERSON_NAME] [PERSON_NAME] [PERSON_NAME]" at bounding box center [86, 154] width 38 height 9
select select "74505"
click at [67, 150] on select "Select Stylist [PERSON_NAME] [PERSON_NAME] [PERSON_NAME]" at bounding box center [86, 154] width 38 height 9
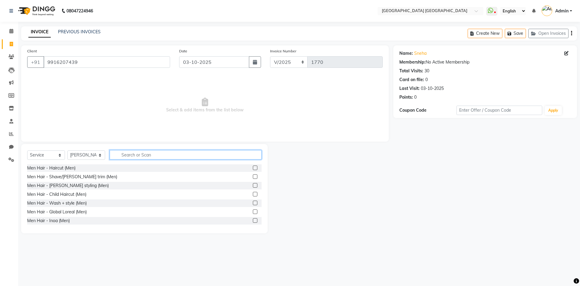
click at [133, 152] on input "text" at bounding box center [186, 154] width 152 height 9
type input "faci"
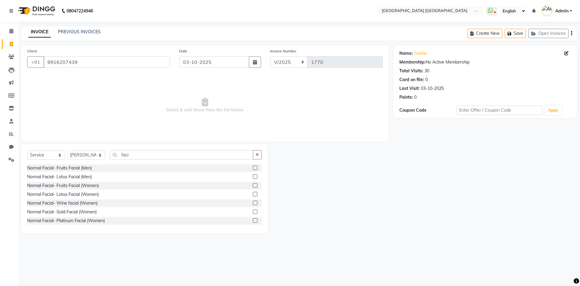
click at [253, 185] on label at bounding box center [255, 185] width 5 height 5
click at [253, 185] on input "checkbox" at bounding box center [255, 185] width 4 height 4
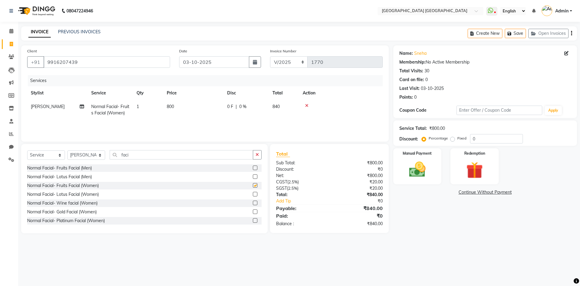
checkbox input "false"
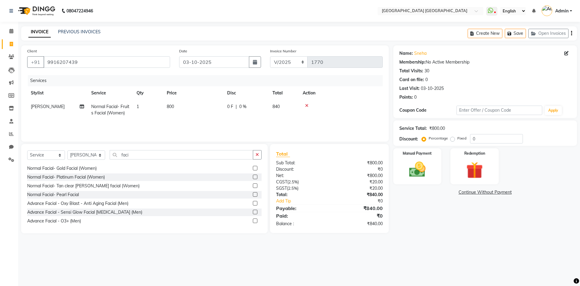
scroll to position [30, 0]
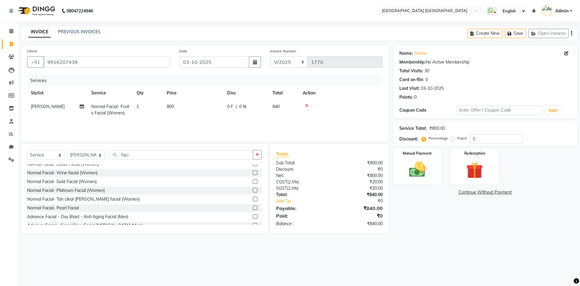
click at [253, 199] on label at bounding box center [255, 198] width 5 height 5
click at [253, 199] on input "checkbox" at bounding box center [255, 199] width 4 height 4
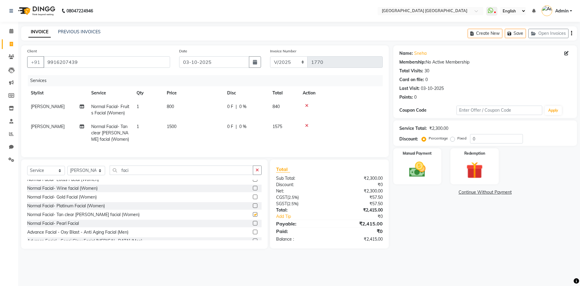
checkbox input "false"
click at [173, 106] on span "800" at bounding box center [170, 106] width 7 height 5
select select "74505"
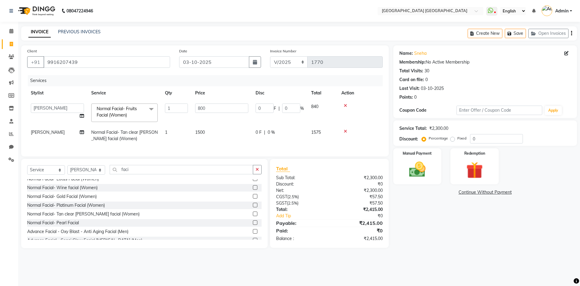
click at [200, 137] on td "1500" at bounding box center [222, 135] width 60 height 20
select select "74505"
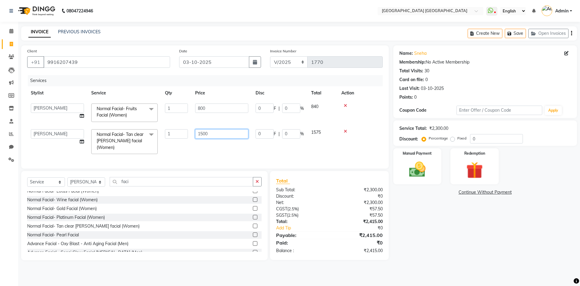
drag, startPoint x: 212, startPoint y: 132, endPoint x: 164, endPoint y: 150, distance: 50.6
click at [164, 150] on tr "[PERSON_NAME] [PERSON_NAME] [PERSON_NAME] Normal Facial- Tan clear [PERSON_NAME…" at bounding box center [205, 141] width 356 height 32
type input "1600"
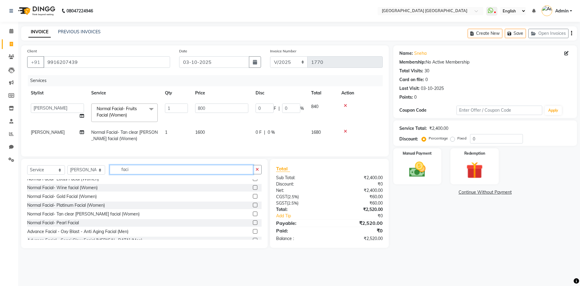
drag, startPoint x: 147, startPoint y: 179, endPoint x: 105, endPoint y: 186, distance: 42.7
click at [105, 186] on div "Select Service Product Membership Package Voucher Prepaid Gift Card Select Styl…" at bounding box center [144, 203] width 247 height 89
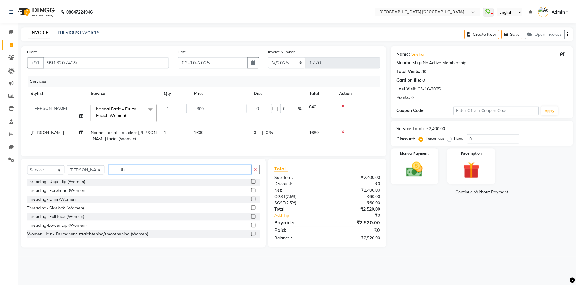
scroll to position [1, 0]
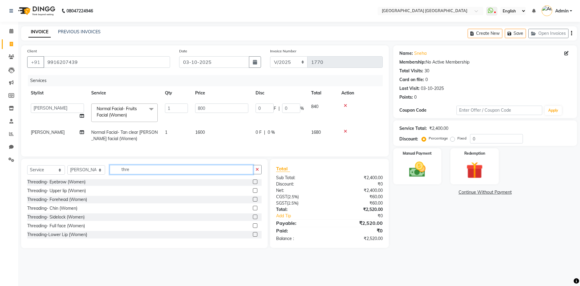
type input "thre"
click at [253, 184] on label at bounding box center [255, 181] width 5 height 5
click at [253, 184] on input "checkbox" at bounding box center [255, 182] width 4 height 4
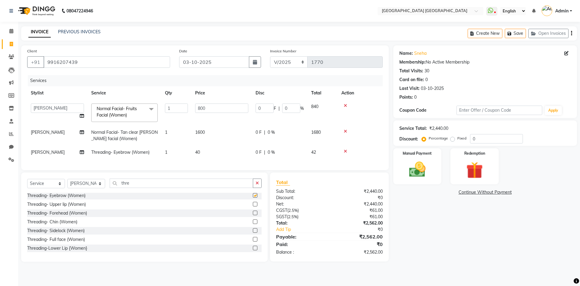
checkbox input "false"
click at [253, 206] on label at bounding box center [255, 204] width 5 height 5
click at [253, 206] on input "checkbox" at bounding box center [255, 204] width 4 height 4
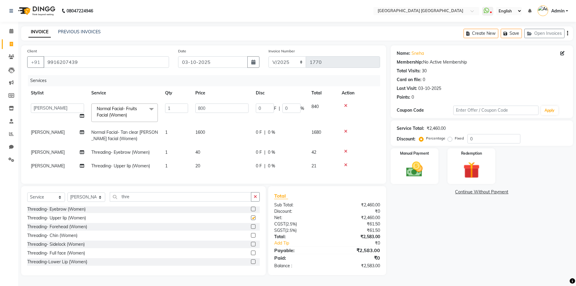
checkbox input "false"
click at [217, 141] on td "1600" at bounding box center [222, 135] width 60 height 20
select select "74505"
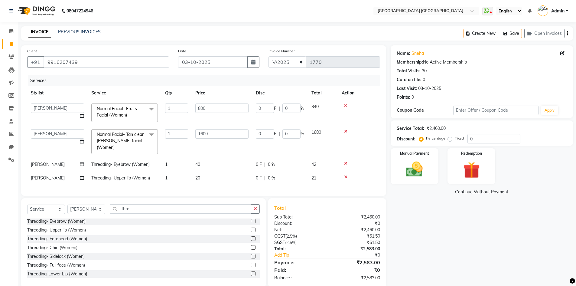
click at [567, 34] on icon "button" at bounding box center [567, 33] width 1 height 0
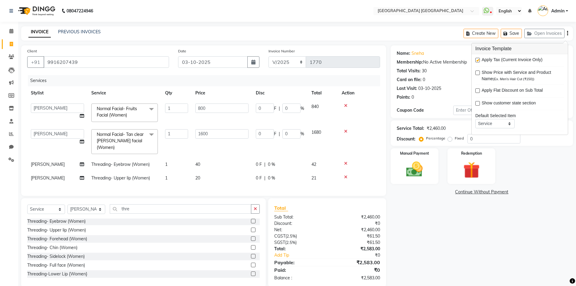
click at [480, 57] on div "Apply Tax (Current Invoice Only)" at bounding box center [519, 61] width 89 height 8
click at [477, 61] on label at bounding box center [477, 60] width 5 height 5
click at [477, 61] on input "checkbox" at bounding box center [477, 60] width 4 height 4
checkbox input "false"
click at [454, 244] on div "Name: Sneha Membership: No Active Membership Total Visits: 30 Card on file: 0 L…" at bounding box center [483, 166] width 187 height 242
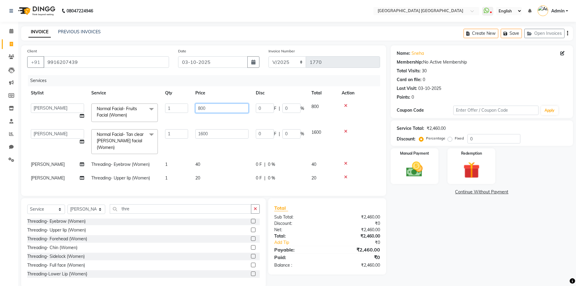
drag, startPoint x: 208, startPoint y: 108, endPoint x: 157, endPoint y: 120, distance: 52.2
click at [157, 120] on tr "[PERSON_NAME] [PERSON_NAME] [PERSON_NAME] Normal Facial- Fruits Facial (Women) …" at bounding box center [203, 113] width 353 height 26
type input "900"
click at [444, 204] on div "Name: Sneha Membership: No Active Membership Total Visits: 30 Card on file: 0 L…" at bounding box center [483, 166] width 187 height 242
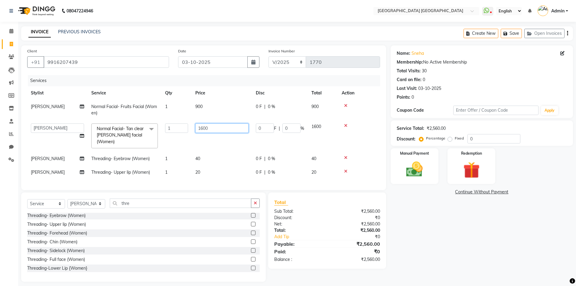
drag, startPoint x: 227, startPoint y: 128, endPoint x: 109, endPoint y: 149, distance: 119.7
click at [109, 149] on tbody "[PERSON_NAME] Normal Facial- Fruits Facial (Women) 1 900 0 F | 0 % 900 [PERSON_…" at bounding box center [203, 139] width 353 height 79
type input "1200"
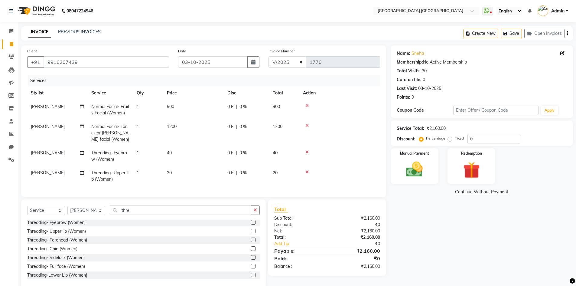
click at [461, 257] on div "Name: Sneha Membership: No Active Membership Total Visits: 30 Card on file: 0 L…" at bounding box center [483, 166] width 187 height 243
click at [307, 151] on icon at bounding box center [306, 152] width 3 height 4
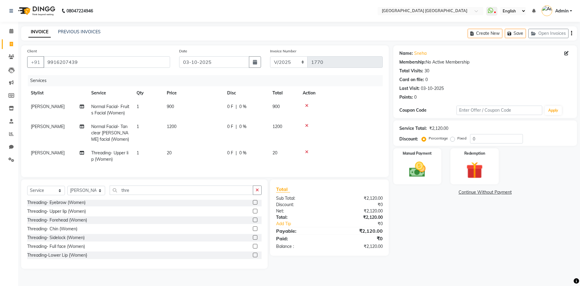
click at [308, 152] on icon at bounding box center [306, 152] width 3 height 4
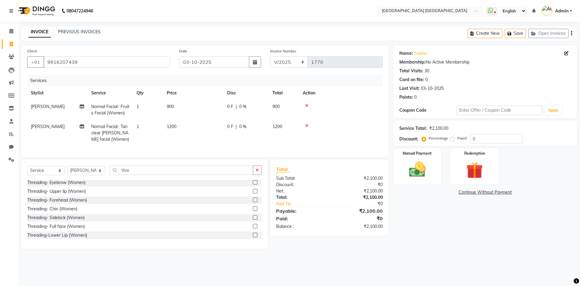
click at [173, 126] on span "1200" at bounding box center [172, 126] width 10 height 5
select select "74505"
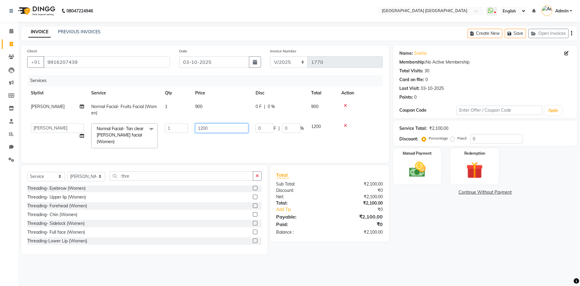
drag, startPoint x: 214, startPoint y: 131, endPoint x: 171, endPoint y: 130, distance: 43.2
click at [171, 130] on tr "[PERSON_NAME] [PERSON_NAME] [PERSON_NAME] Normal Facial- Tan clear [PERSON_NAME…" at bounding box center [205, 136] width 356 height 32
type input "1110"
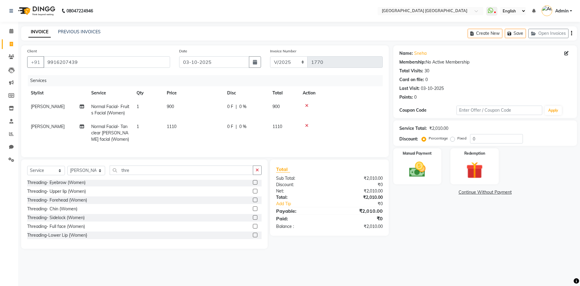
click at [460, 237] on div "Name: Sneha Membership: No Active Membership Total Visits: 30 Card on file: 0 L…" at bounding box center [487, 146] width 188 height 203
click at [431, 163] on img at bounding box center [417, 169] width 28 height 20
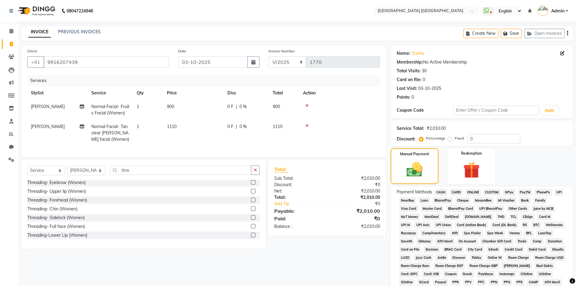
click at [172, 127] on span "1110" at bounding box center [172, 126] width 10 height 5
select select "74505"
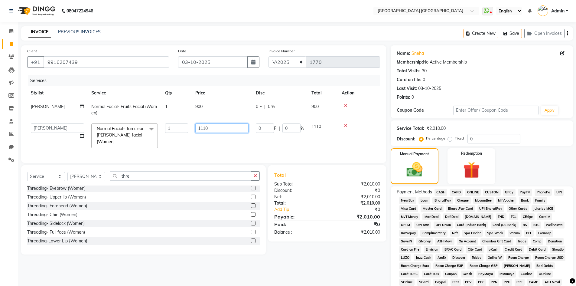
drag, startPoint x: 216, startPoint y: 128, endPoint x: 196, endPoint y: 135, distance: 20.8
click at [196, 135] on td "1110" at bounding box center [222, 136] width 60 height 32
type input "1100"
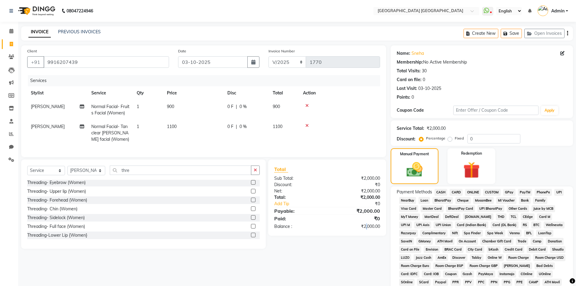
click at [366, 268] on div "Client [PHONE_NUMBER] Date [DATE] Invoice Number V/2025 V/[PHONE_NUMBER] Servic…" at bounding box center [204, 201] width 374 height 312
click at [440, 192] on span "CASH" at bounding box center [440, 192] width 13 height 7
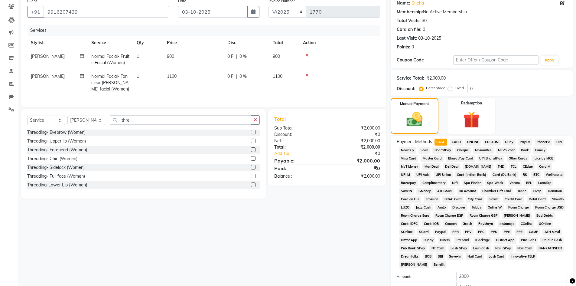
scroll to position [112, 0]
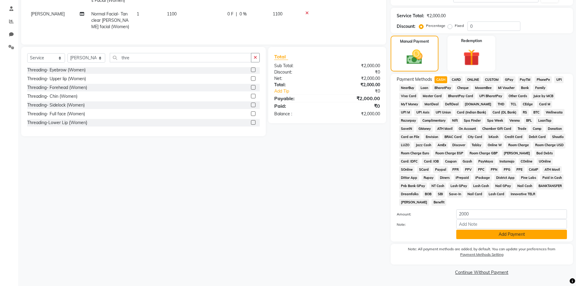
click at [483, 237] on button "Add Payment" at bounding box center [511, 233] width 111 height 9
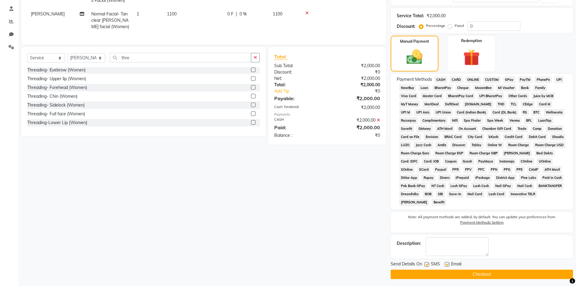
click at [425, 262] on label at bounding box center [426, 264] width 5 height 5
click at [425, 262] on input "checkbox" at bounding box center [426, 264] width 4 height 4
checkbox input "false"
click at [447, 262] on label at bounding box center [446, 264] width 5 height 5
click at [447, 262] on input "checkbox" at bounding box center [446, 264] width 4 height 4
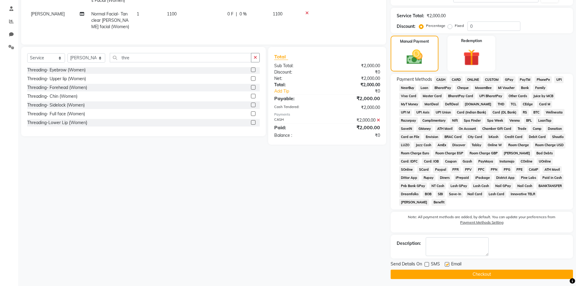
checkbox input "false"
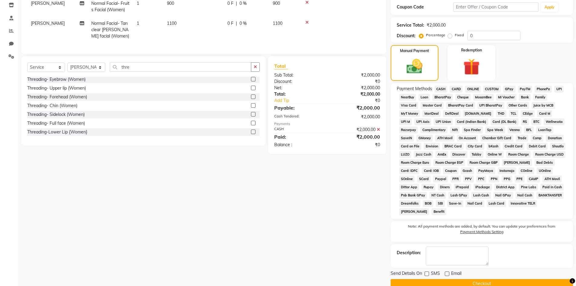
scroll to position [115, 0]
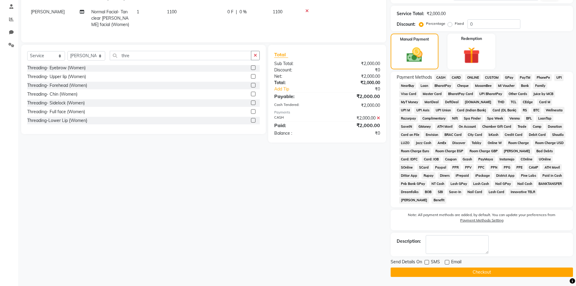
click at [410, 273] on button "Checkout" at bounding box center [481, 271] width 182 height 9
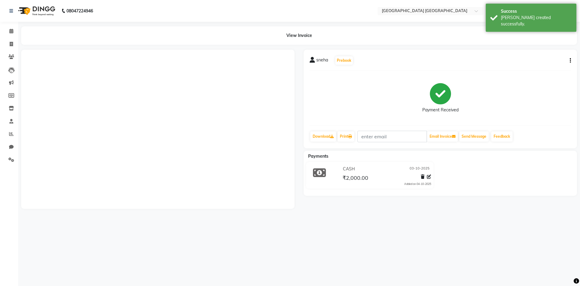
drag, startPoint x: 6, startPoint y: 40, endPoint x: 20, endPoint y: 47, distance: 15.0
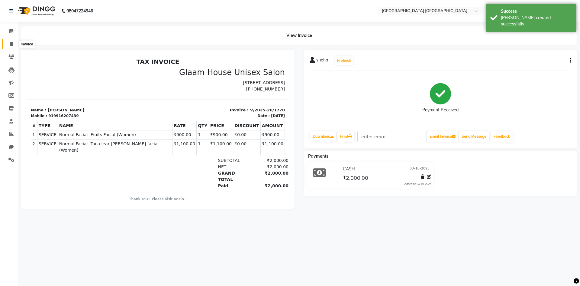
click at [10, 45] on icon at bounding box center [11, 44] width 3 height 5
select select "5559"
select select "service"
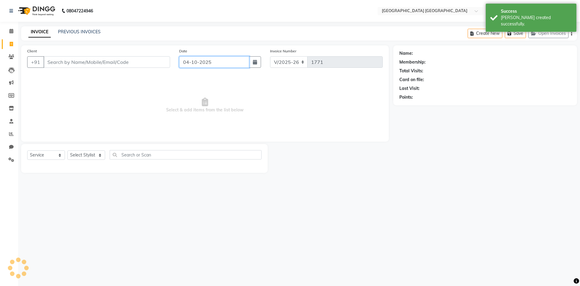
click at [203, 59] on input "04-10-2025" at bounding box center [214, 61] width 70 height 11
select select "10"
select select "2025"
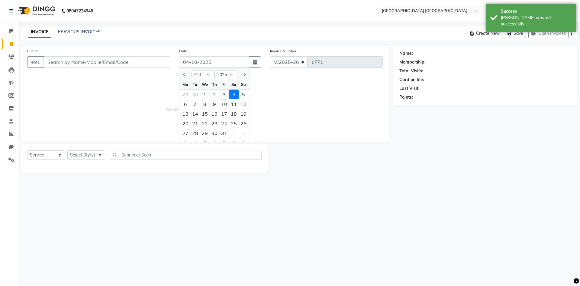
click at [223, 95] on div "3" at bounding box center [224, 94] width 10 height 10
type input "03-10-2025"
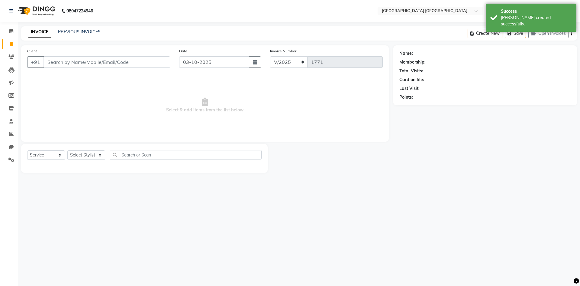
click at [135, 55] on div "Client +91" at bounding box center [99, 60] width 152 height 25
click at [133, 60] on input "Client" at bounding box center [107, 61] width 127 height 11
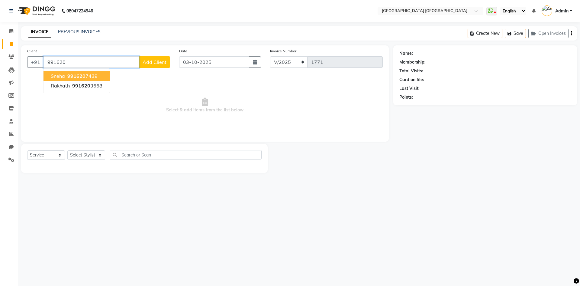
click at [85, 75] on ngb-highlight "991620 7439" at bounding box center [81, 76] width 31 height 6
type input "9916207439"
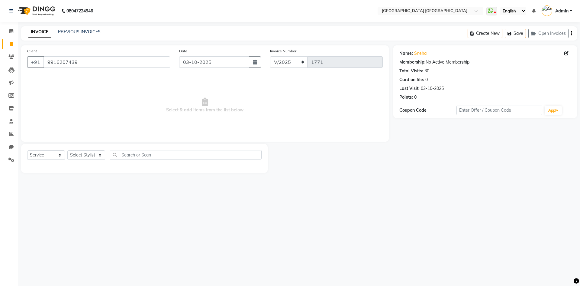
click at [98, 149] on div "Select Service Product Membership Package Voucher Prepaid Gift Card Select Styl…" at bounding box center [144, 158] width 247 height 29
click at [90, 157] on select "Select Stylist [PERSON_NAME] [PERSON_NAME] [PERSON_NAME]" at bounding box center [86, 154] width 38 height 9
select select "78644"
click at [67, 150] on select "Select Stylist [PERSON_NAME] [PERSON_NAME] [PERSON_NAME]" at bounding box center [86, 154] width 38 height 9
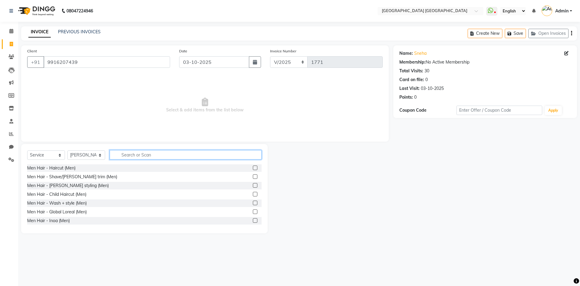
drag, startPoint x: 144, startPoint y: 154, endPoint x: 0, endPoint y: 36, distance: 186.3
click at [91, 147] on div "Select Service Product Membership Package Voucher Prepaid Gift Card Select Styl…" at bounding box center [144, 188] width 247 height 89
type input "thre"
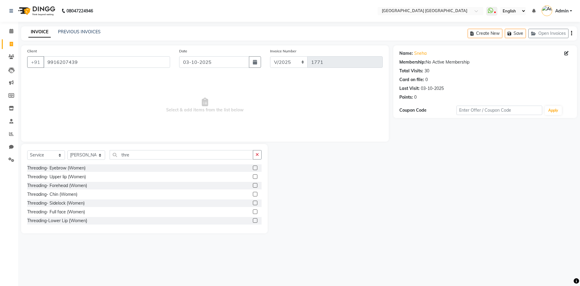
click at [253, 171] on div at bounding box center [255, 168] width 4 height 6
click at [253, 168] on label at bounding box center [255, 167] width 5 height 5
click at [253, 168] on input "checkbox" at bounding box center [255, 168] width 4 height 4
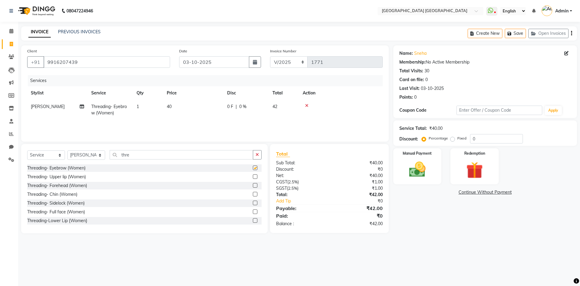
checkbox input "false"
click at [253, 177] on label at bounding box center [255, 176] width 5 height 5
click at [253, 177] on input "checkbox" at bounding box center [255, 177] width 4 height 4
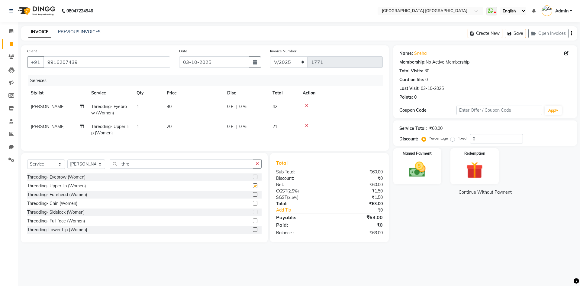
checkbox input "false"
click at [253, 179] on label at bounding box center [255, 176] width 5 height 5
click at [253, 179] on input "checkbox" at bounding box center [255, 177] width 4 height 4
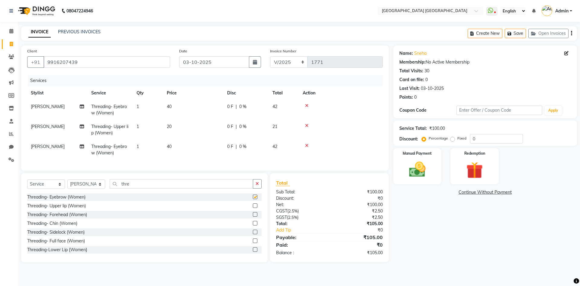
checkbox input "false"
click at [571, 33] on icon "button" at bounding box center [571, 33] width 1 height 0
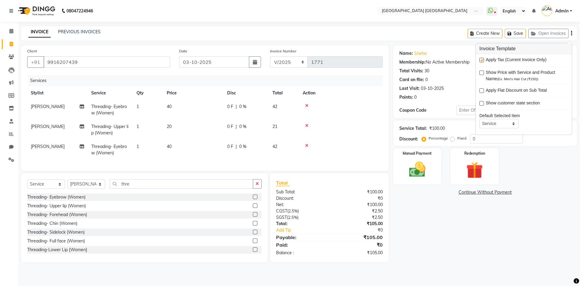
click at [480, 61] on label at bounding box center [482, 60] width 5 height 5
click at [480, 61] on input "checkbox" at bounding box center [482, 60] width 4 height 4
checkbox input "false"
click at [253, 216] on label at bounding box center [255, 214] width 5 height 5
click at [253, 216] on input "checkbox" at bounding box center [255, 214] width 4 height 4
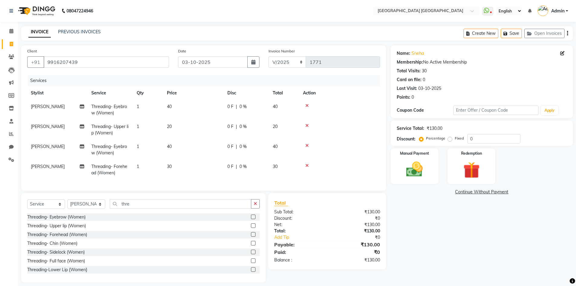
click at [251, 236] on label at bounding box center [253, 234] width 5 height 5
click at [251, 236] on input "checkbox" at bounding box center [253, 234] width 4 height 4
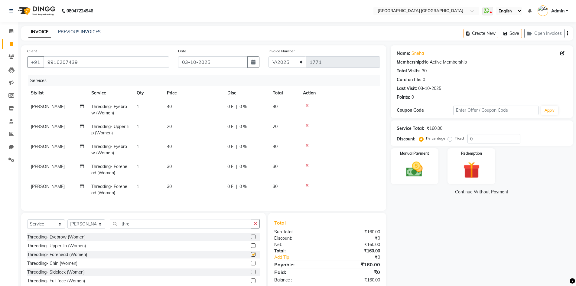
checkbox input "false"
click at [421, 172] on img at bounding box center [414, 169] width 28 height 20
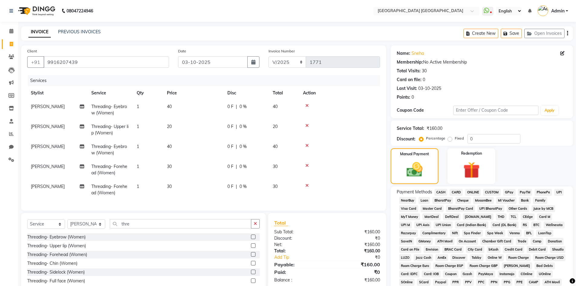
click at [544, 192] on span "PhonePe" at bounding box center [542, 192] width 17 height 7
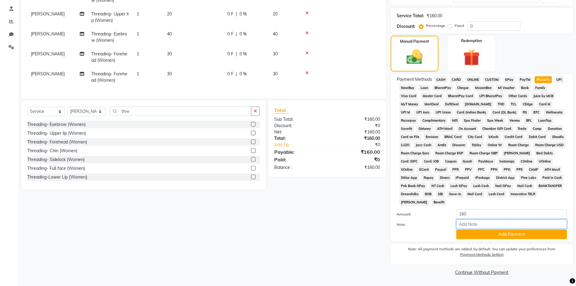
click at [503, 228] on input "Note:" at bounding box center [511, 223] width 111 height 9
click at [466, 235] on button "Add Payment" at bounding box center [511, 233] width 111 height 9
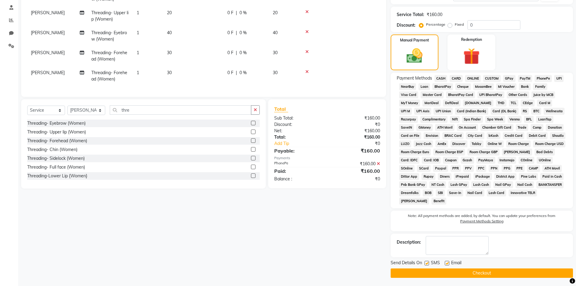
scroll to position [115, 0]
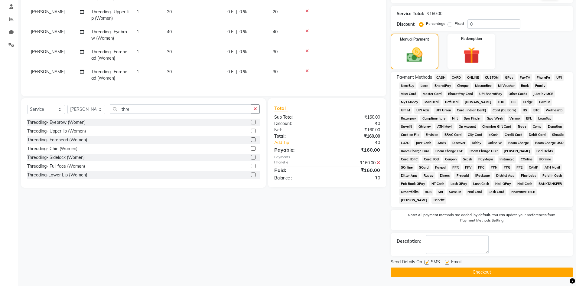
click at [427, 263] on label at bounding box center [426, 262] width 5 height 5
click at [427, 263] on input "checkbox" at bounding box center [426, 262] width 4 height 4
checkbox input "false"
click at [446, 262] on label at bounding box center [446, 262] width 5 height 5
click at [446, 262] on input "checkbox" at bounding box center [446, 262] width 4 height 4
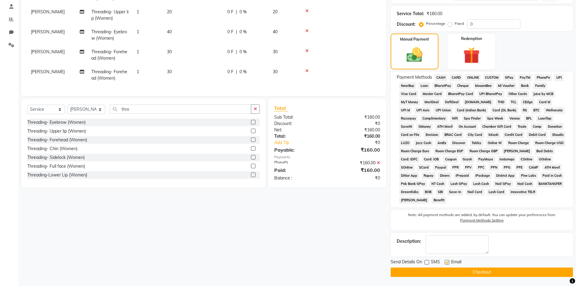
checkbox input "false"
click at [445, 272] on button "Checkout" at bounding box center [481, 271] width 182 height 9
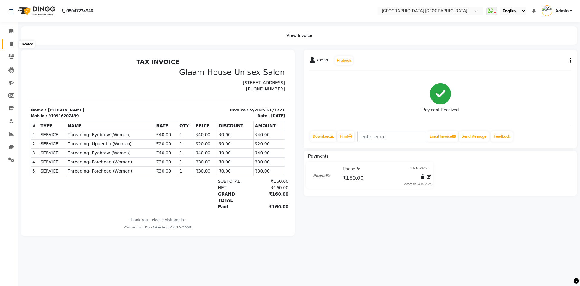
click at [11, 47] on span at bounding box center [11, 44] width 11 height 7
select select "service"
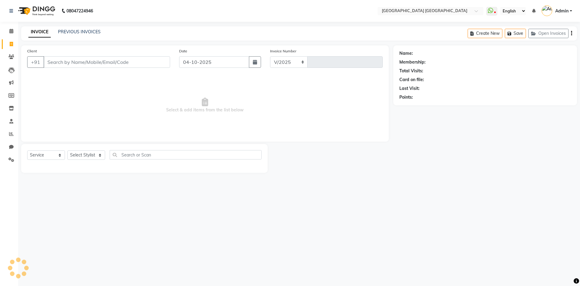
select select "5559"
type input "1772"
click at [86, 29] on link "PREVIOUS INVOICES" at bounding box center [79, 31] width 43 height 5
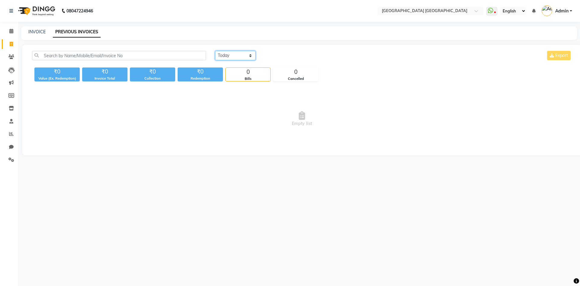
click at [241, 55] on select "[DATE] [DATE] Custom Range" at bounding box center [235, 55] width 40 height 9
select select "yesterday"
click at [215, 51] on select "[DATE] [DATE] Custom Range" at bounding box center [235, 55] width 40 height 9
